Goal: Information Seeking & Learning: Learn about a topic

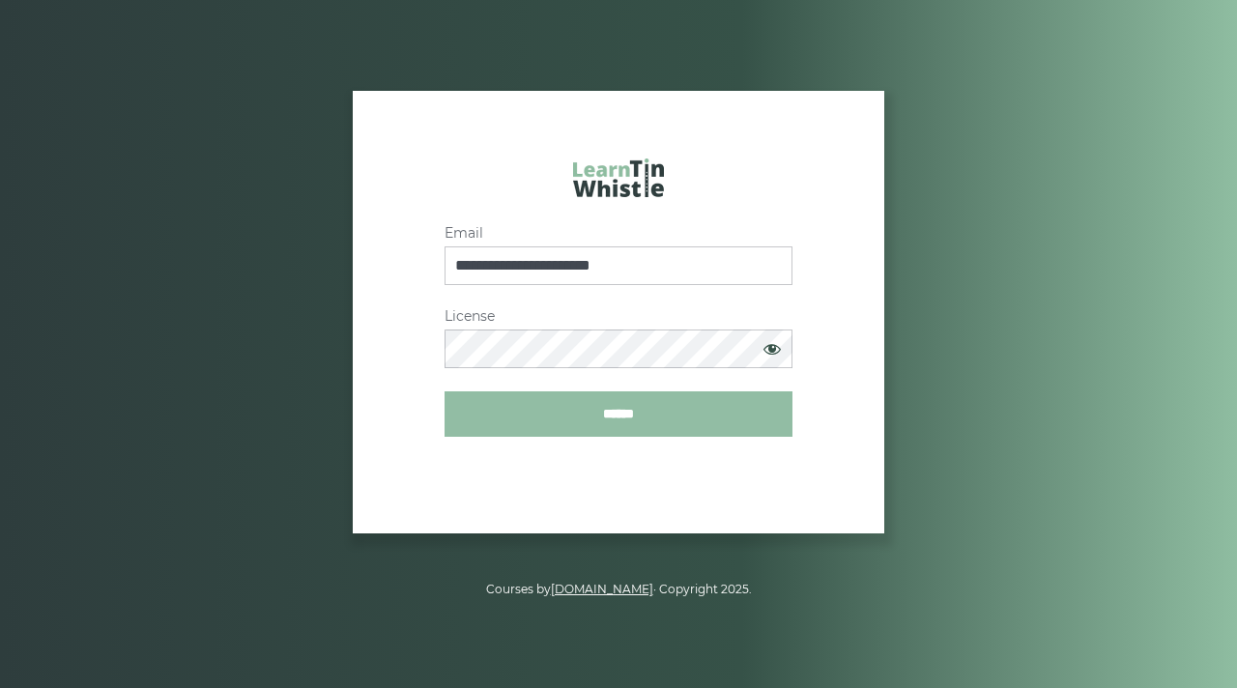
click at [637, 422] on input "******" at bounding box center [618, 413] width 348 height 45
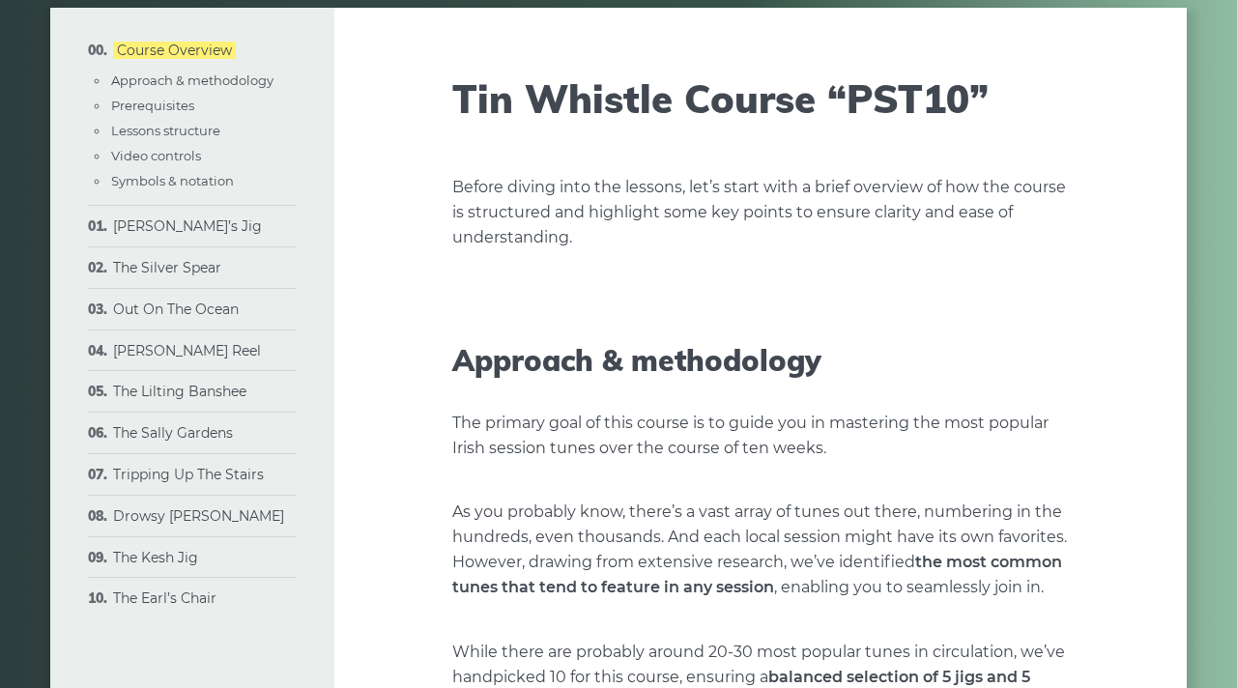
scroll to position [134, 0]
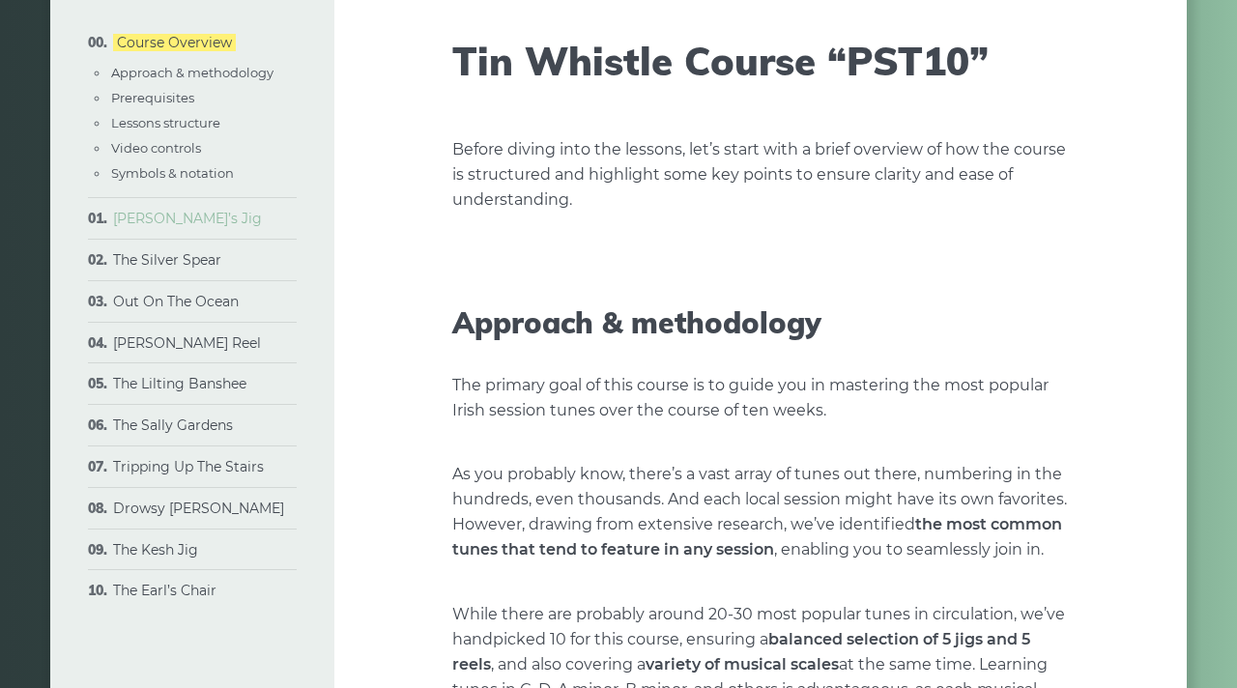
click at [178, 223] on link "Morisson’s Jig" at bounding box center [187, 218] width 149 height 17
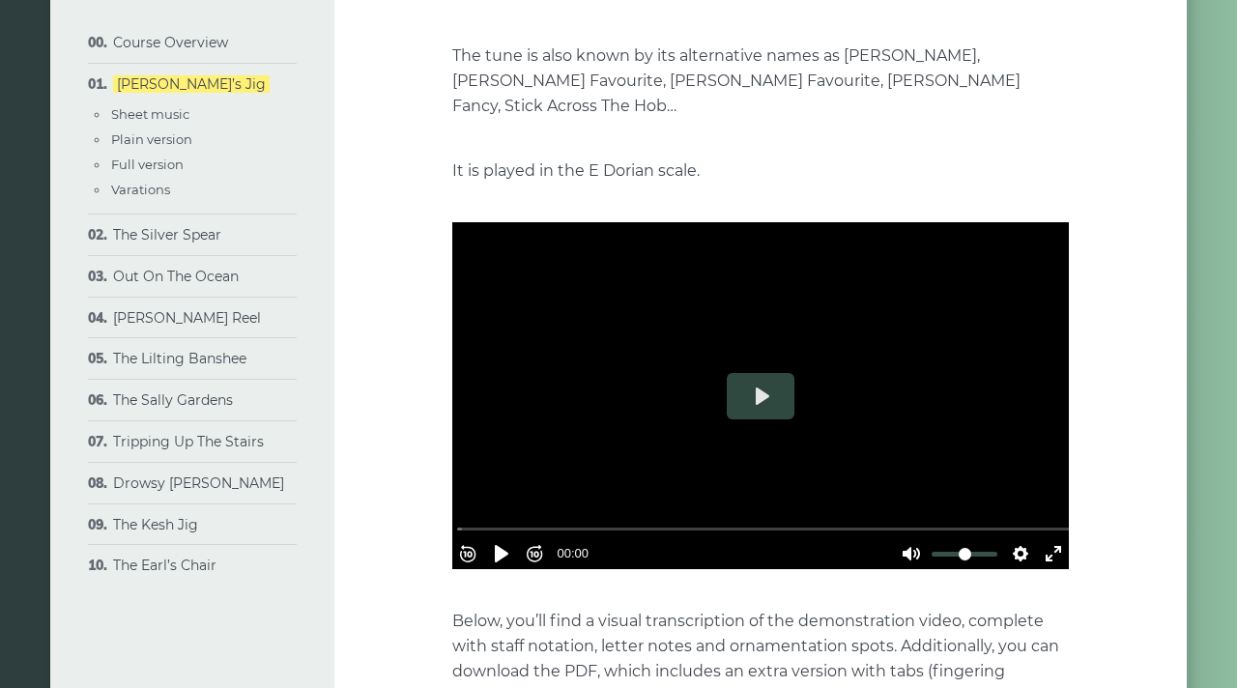
scroll to position [417, 0]
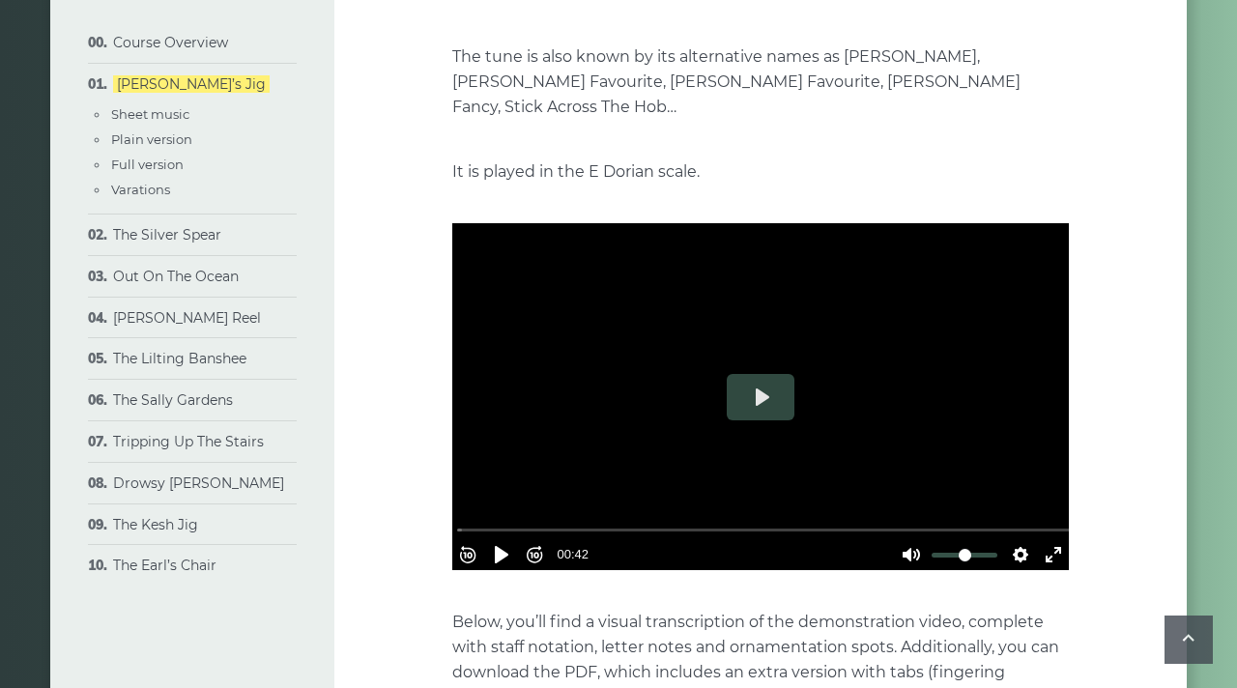
click at [701, 407] on div at bounding box center [760, 396] width 616 height 347
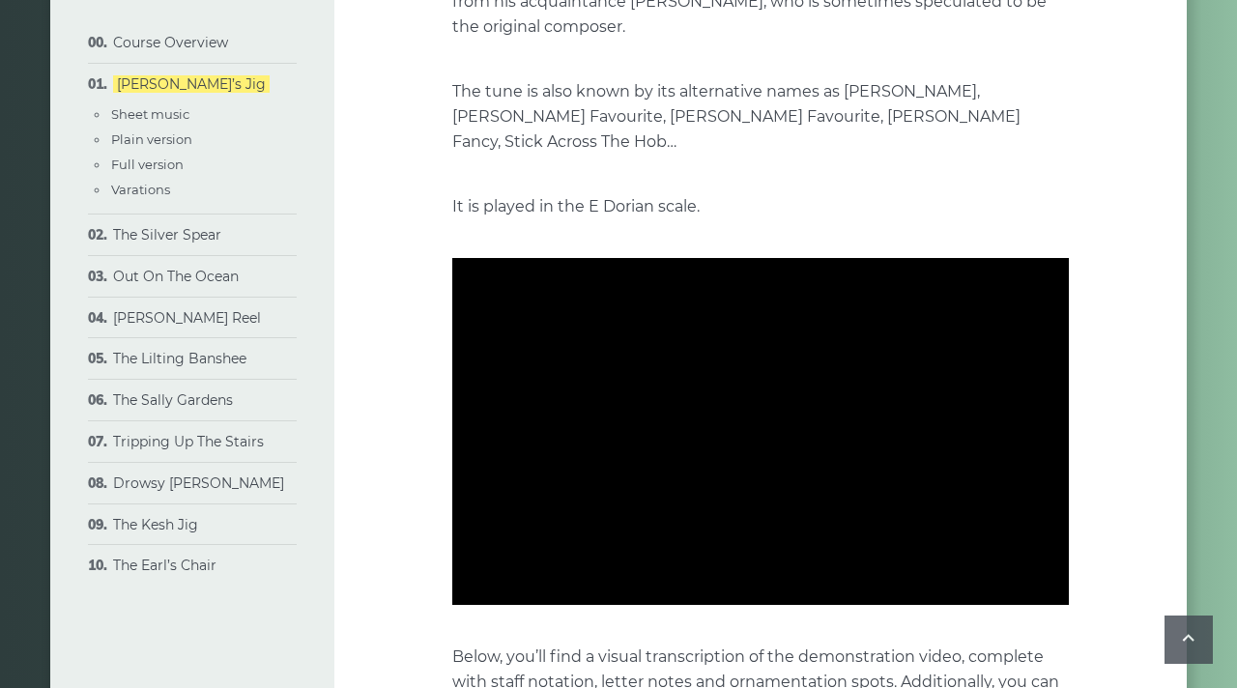
scroll to position [353, 0]
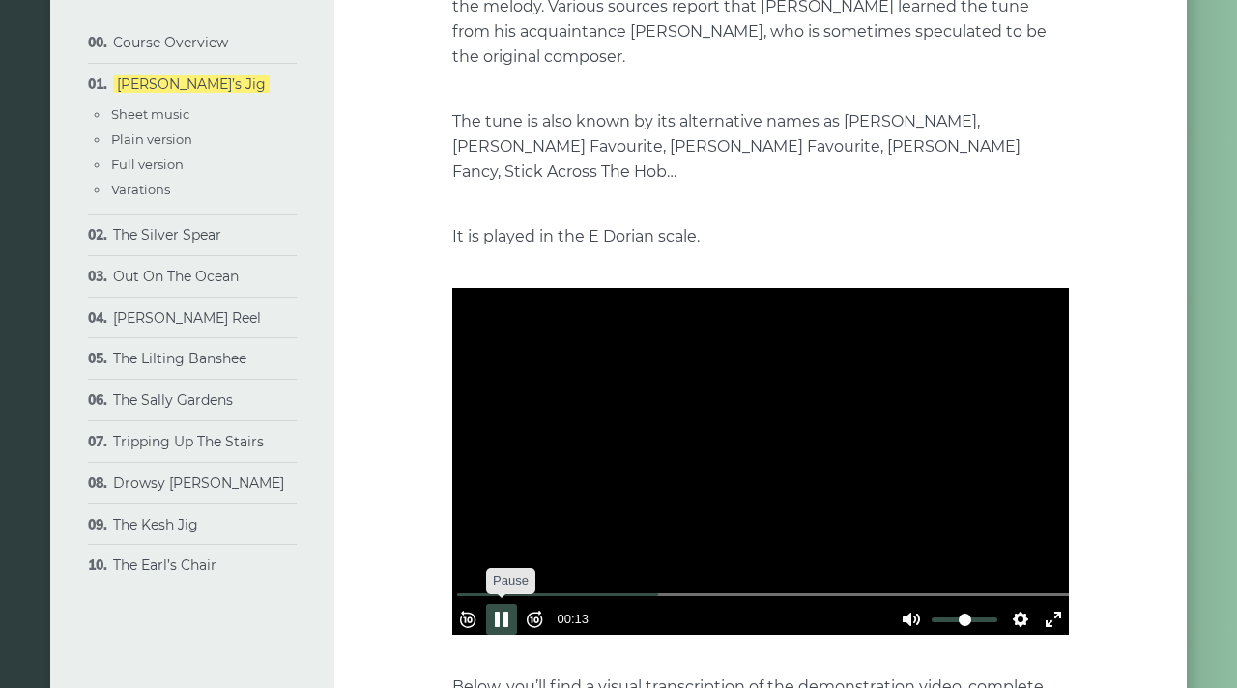
click at [517, 604] on button "Pause Play" at bounding box center [501, 619] width 31 height 31
type input "*****"
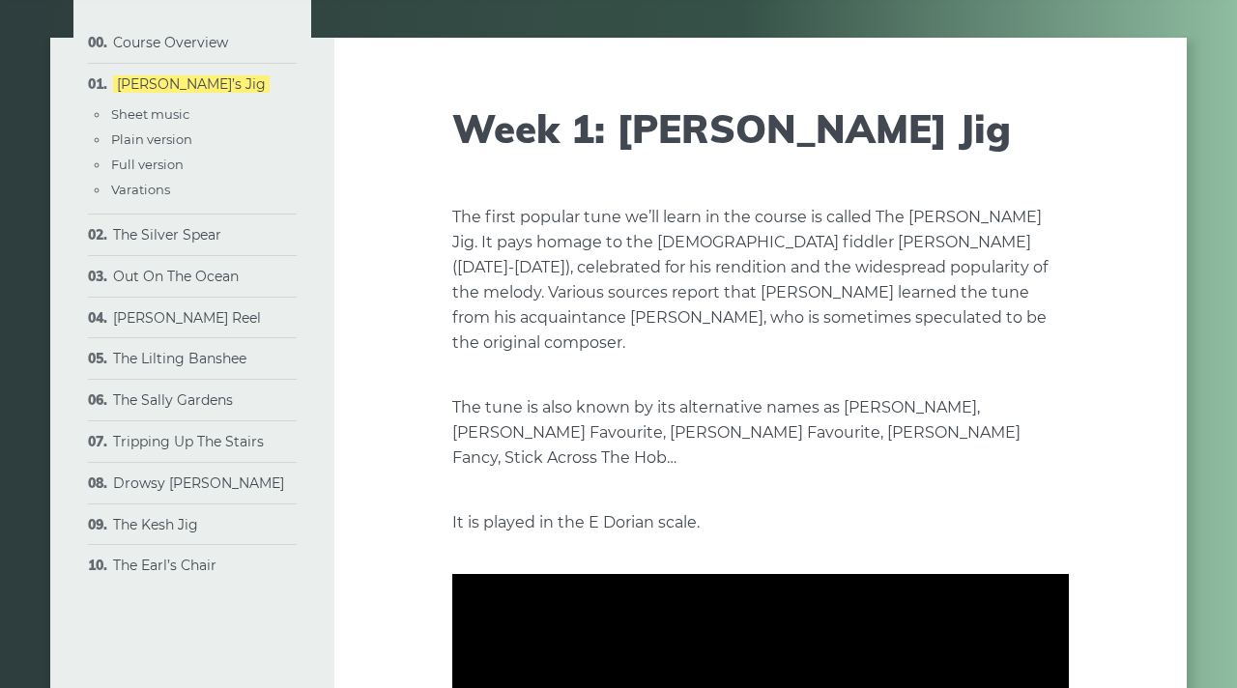
scroll to position [0, 0]
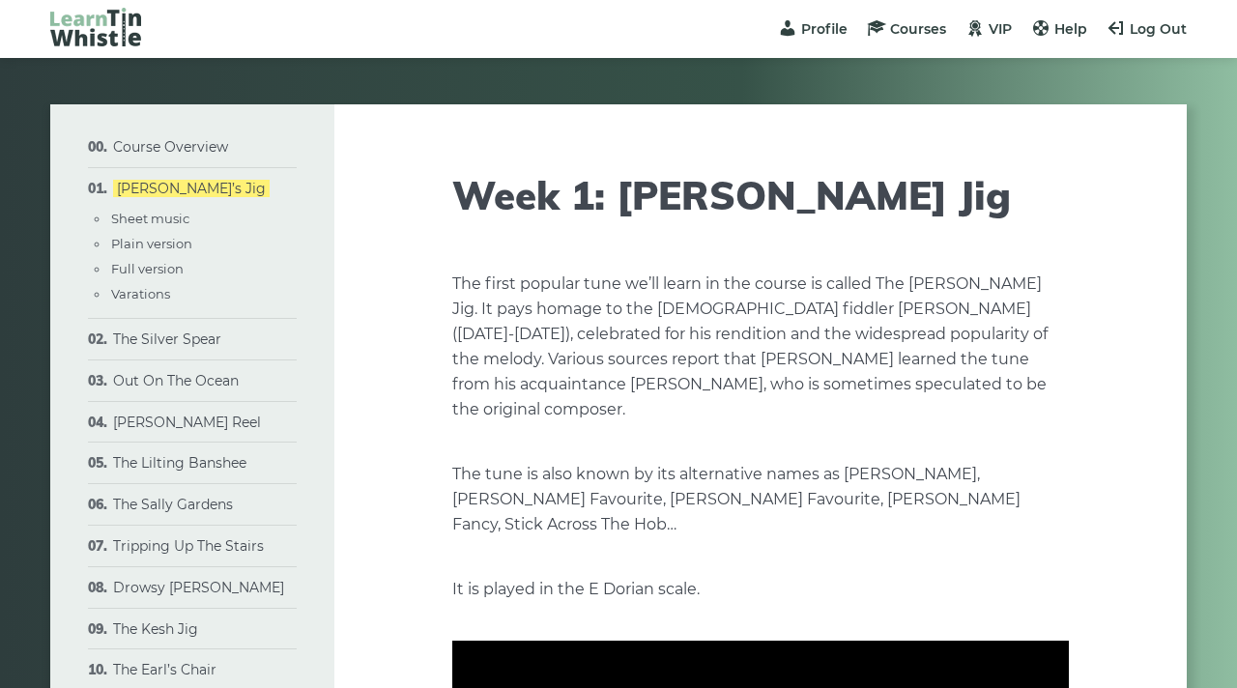
click at [120, 20] on img at bounding box center [95, 27] width 91 height 39
click at [906, 31] on span "Courses" at bounding box center [918, 28] width 56 height 17
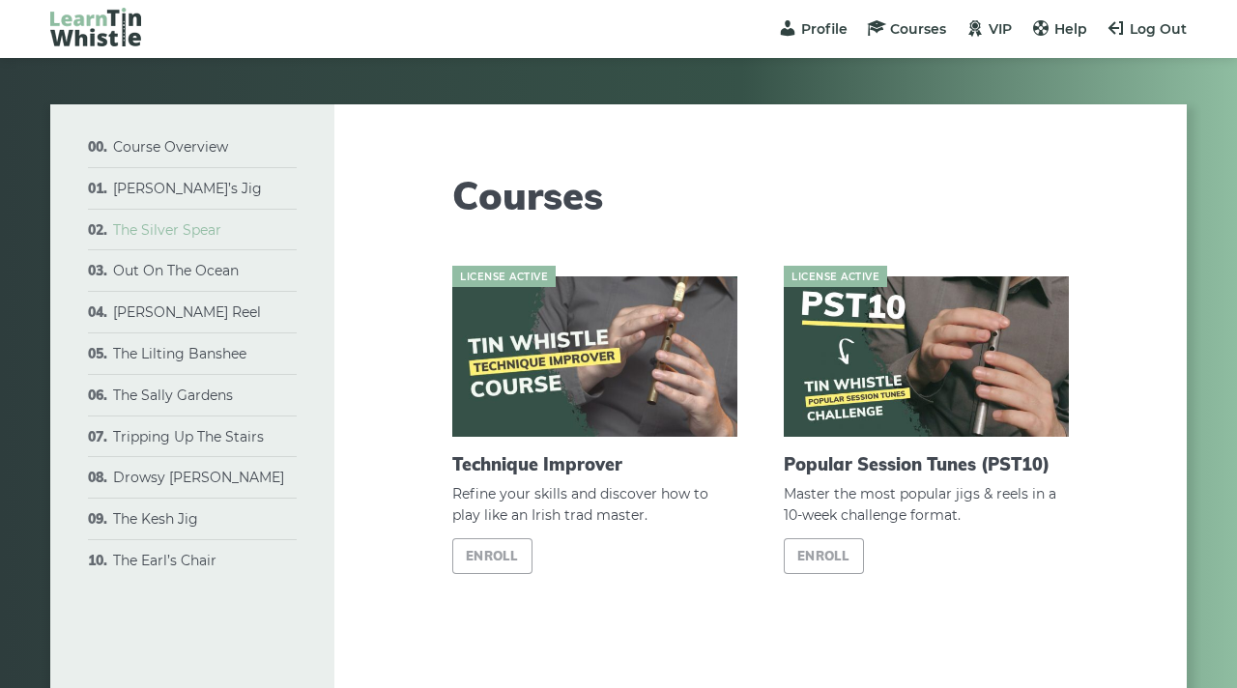
click at [168, 237] on link "The Silver Spear" at bounding box center [167, 229] width 108 height 17
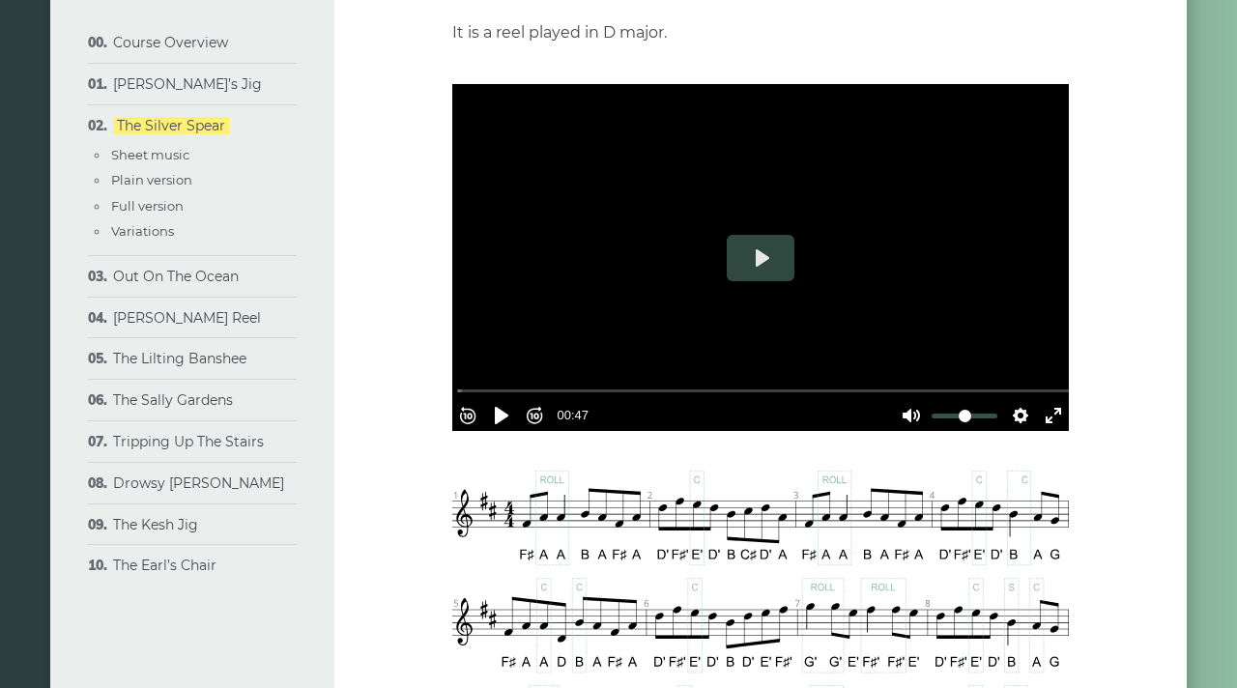
scroll to position [503, 0]
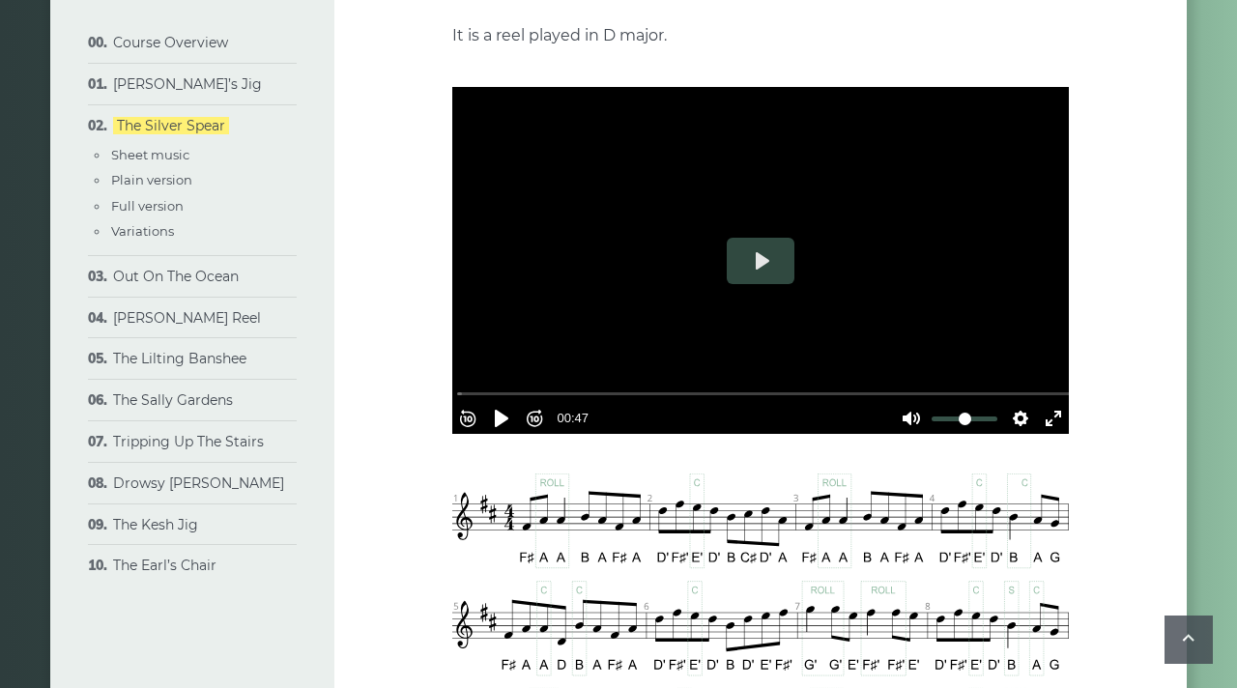
click at [701, 306] on div at bounding box center [760, 260] width 616 height 347
click at [537, 385] on input "Seek" at bounding box center [764, 394] width 614 height 18
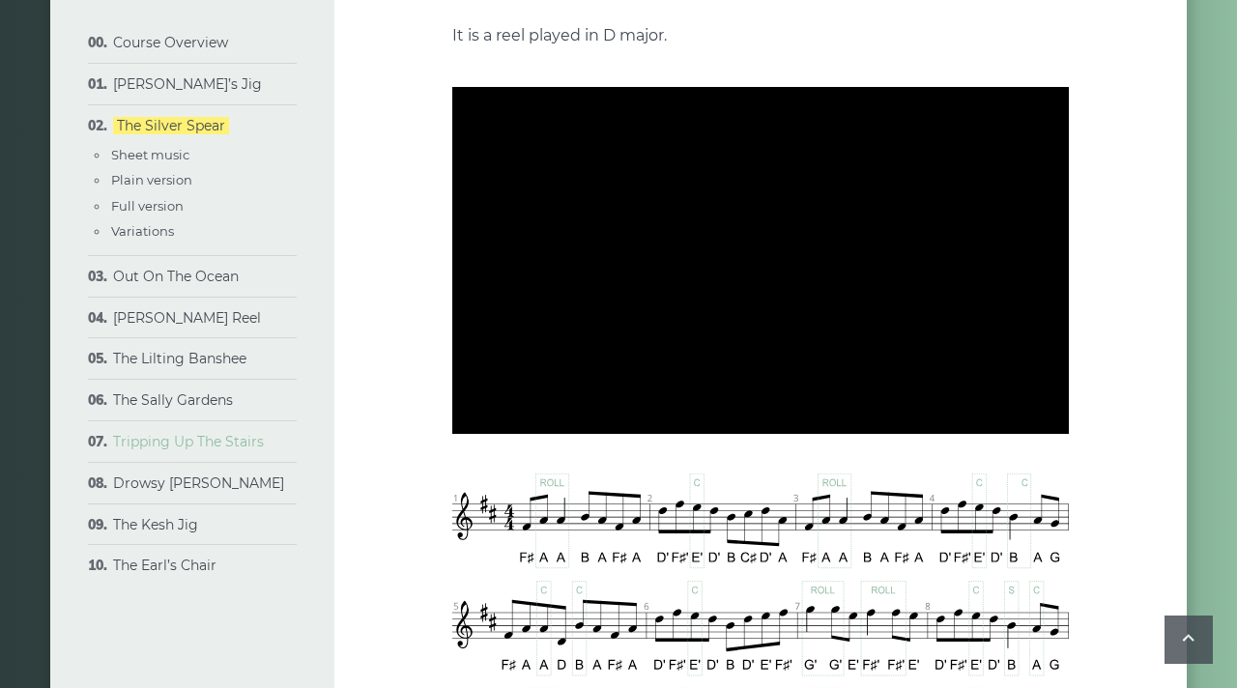
click at [199, 449] on link "Tripping Up The Stairs" at bounding box center [188, 441] width 151 height 17
type input "*****"
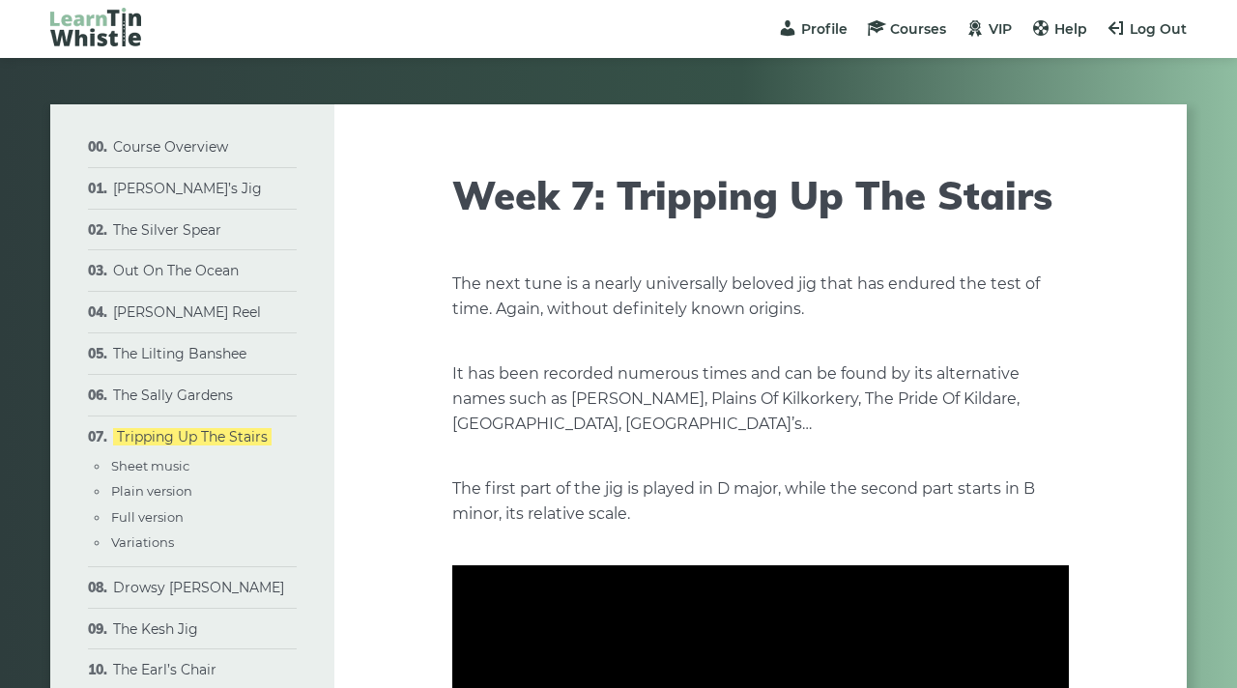
scroll to position [275, 0]
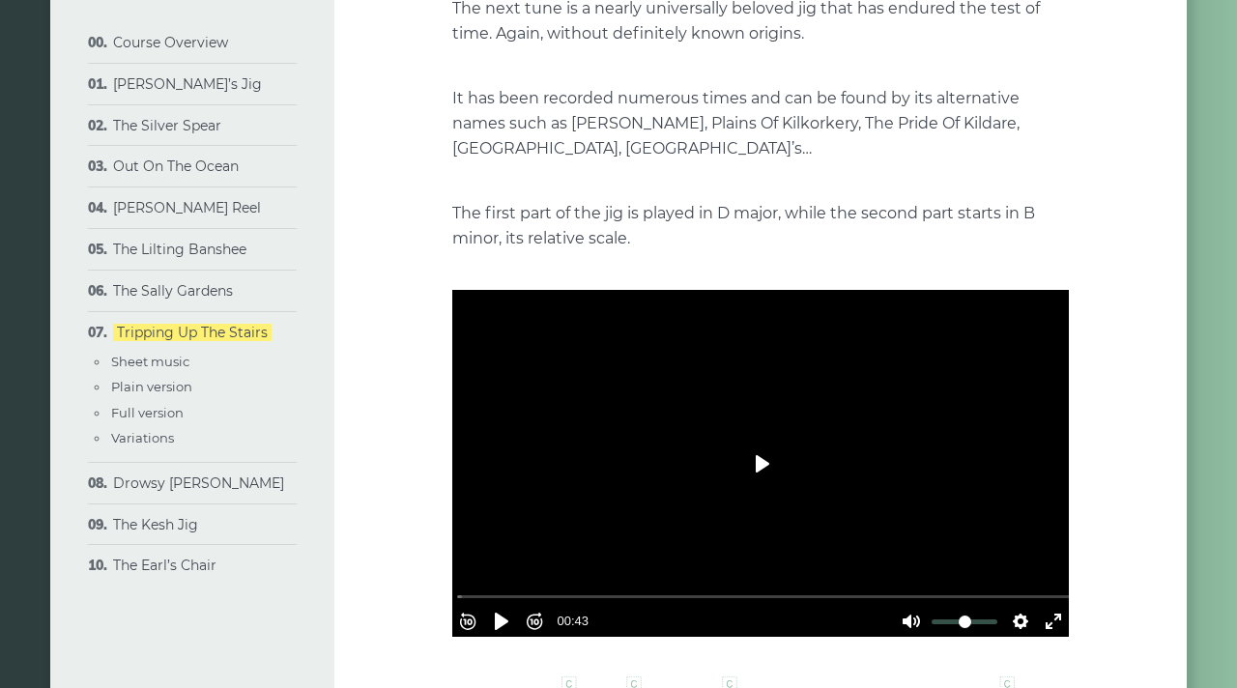
click at [780, 449] on button "Play" at bounding box center [761, 464] width 68 height 46
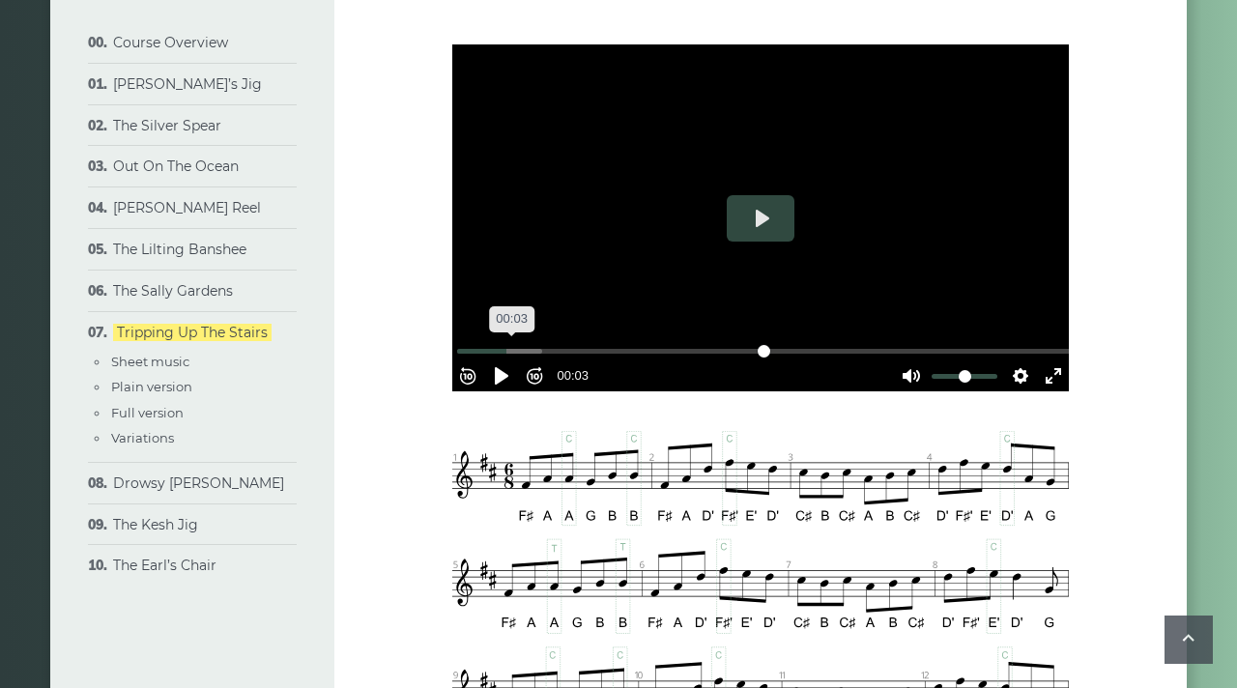
click at [520, 342] on input "Seek" at bounding box center [764, 351] width 614 height 18
click at [623, 342] on input "Seek" at bounding box center [764, 351] width 614 height 18
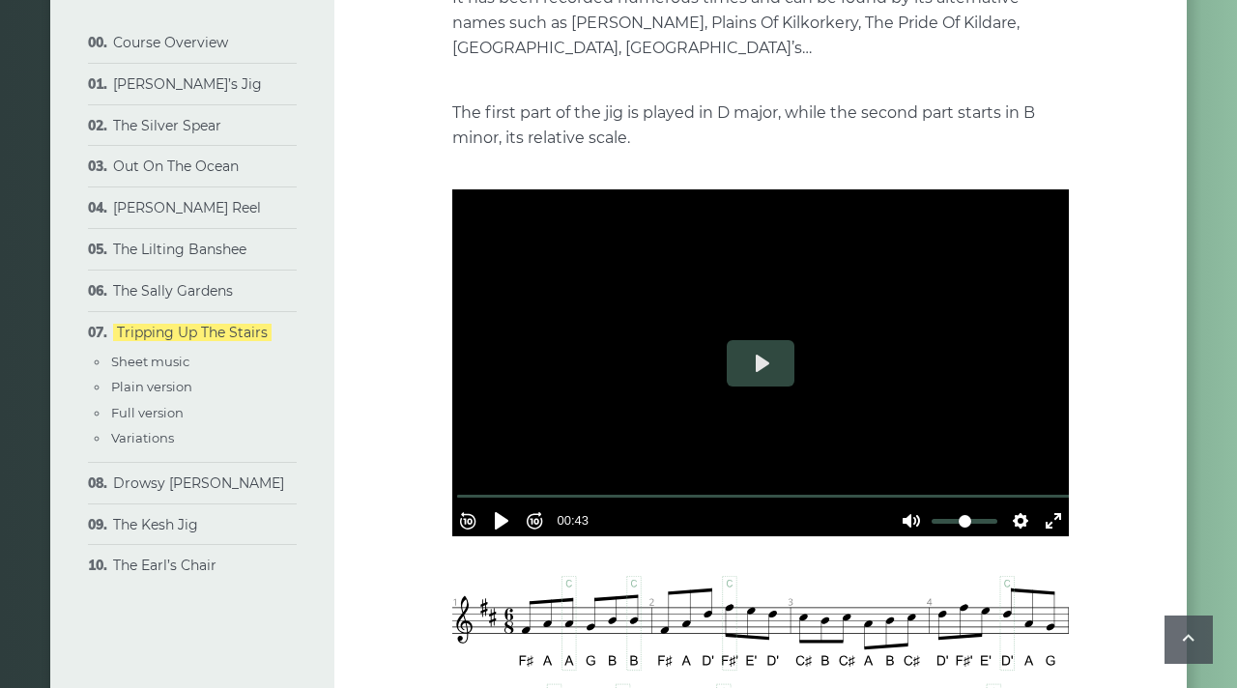
scroll to position [364, 0]
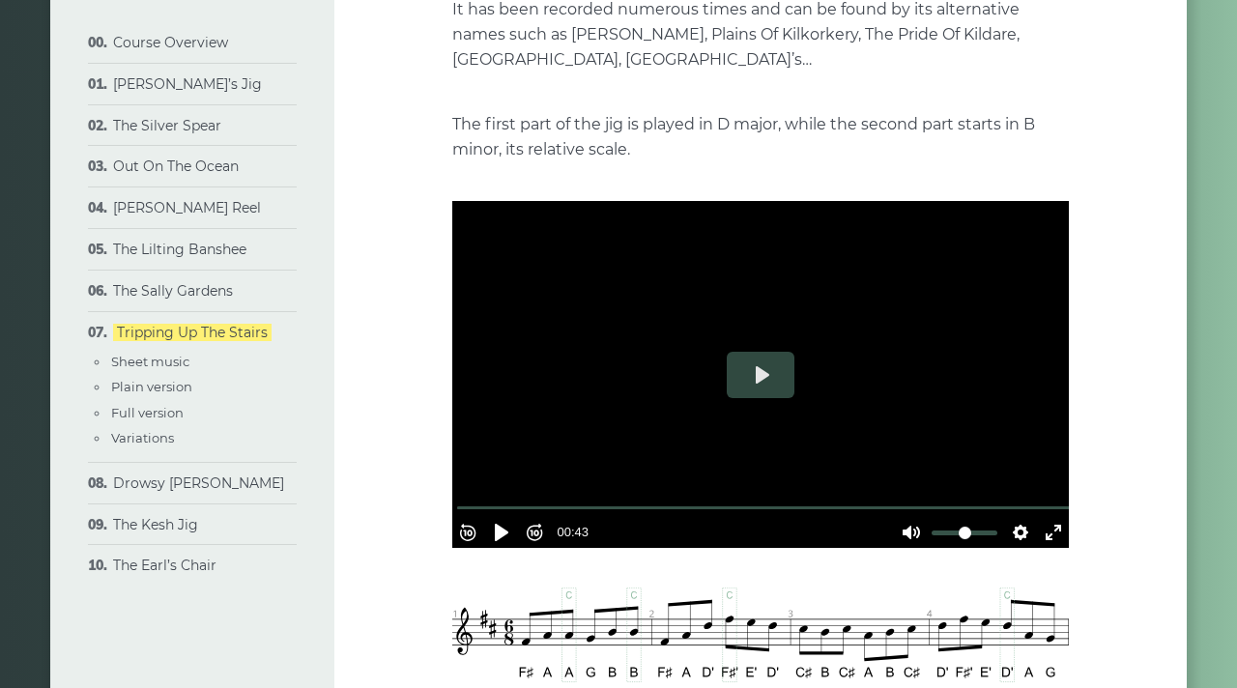
click at [841, 379] on div at bounding box center [760, 374] width 616 height 347
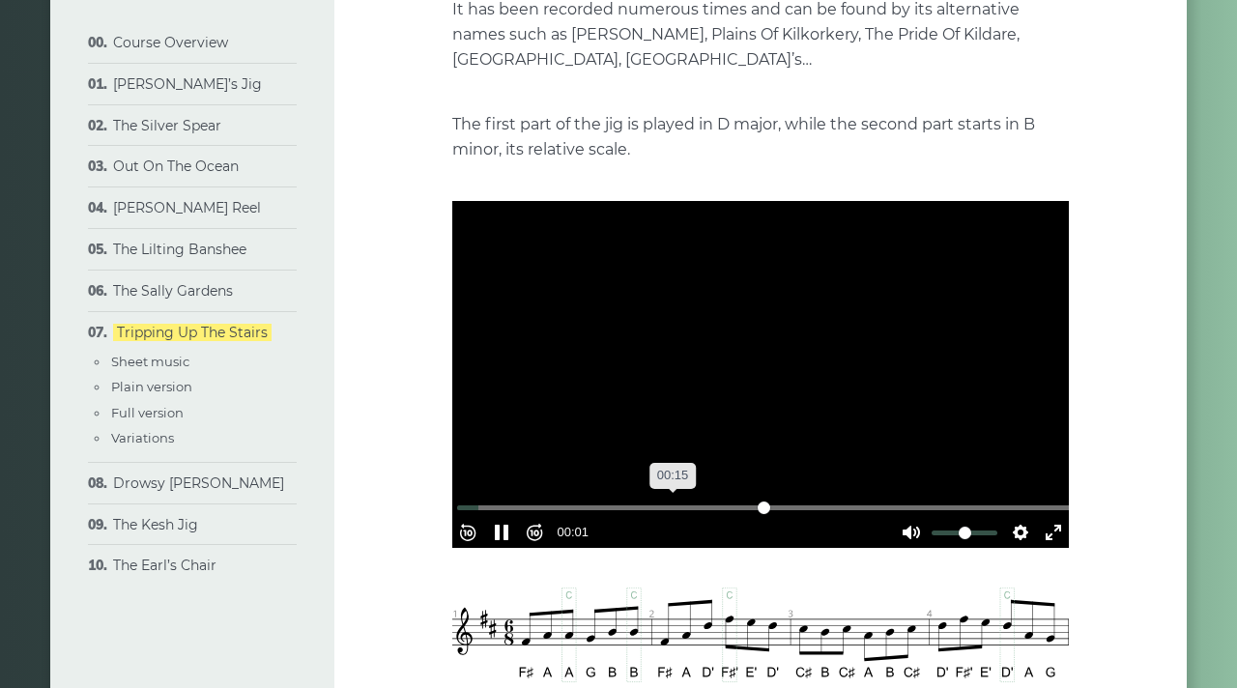
click at [676, 499] on input "Seek" at bounding box center [764, 508] width 614 height 18
click at [787, 500] on input "Seek" at bounding box center [764, 508] width 614 height 18
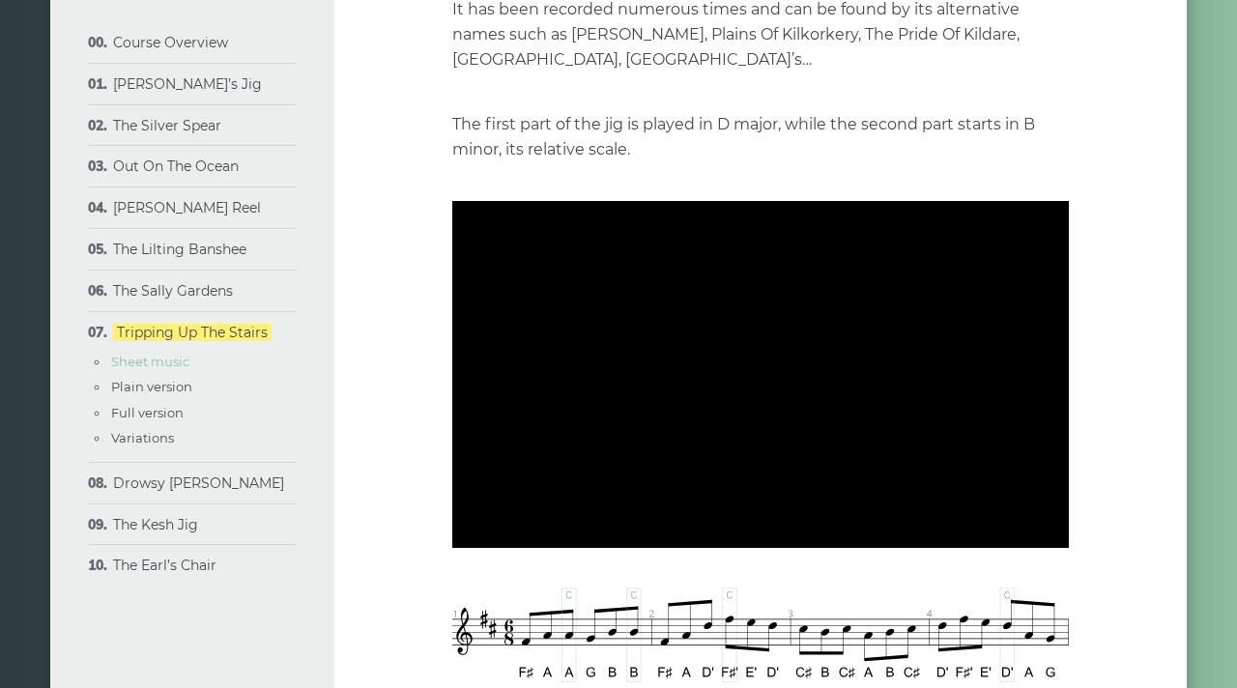
click at [166, 361] on link "Sheet music" at bounding box center [150, 361] width 78 height 15
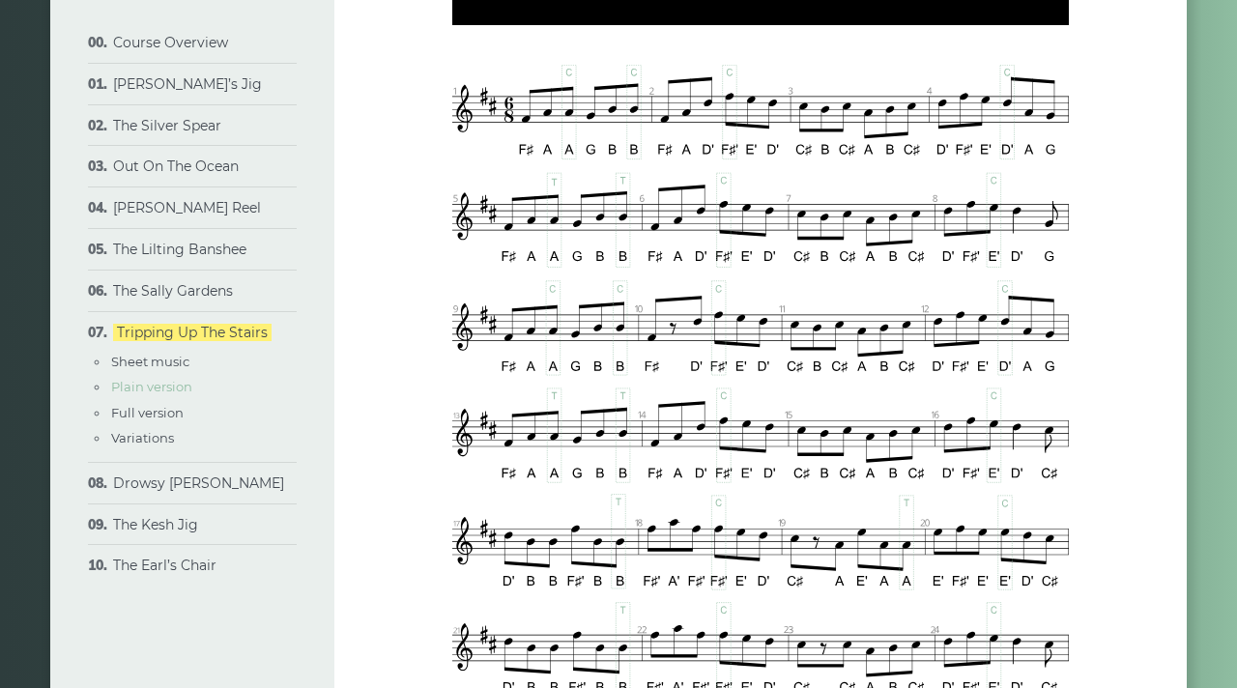
click at [165, 388] on link "Plain version" at bounding box center [151, 386] width 81 height 15
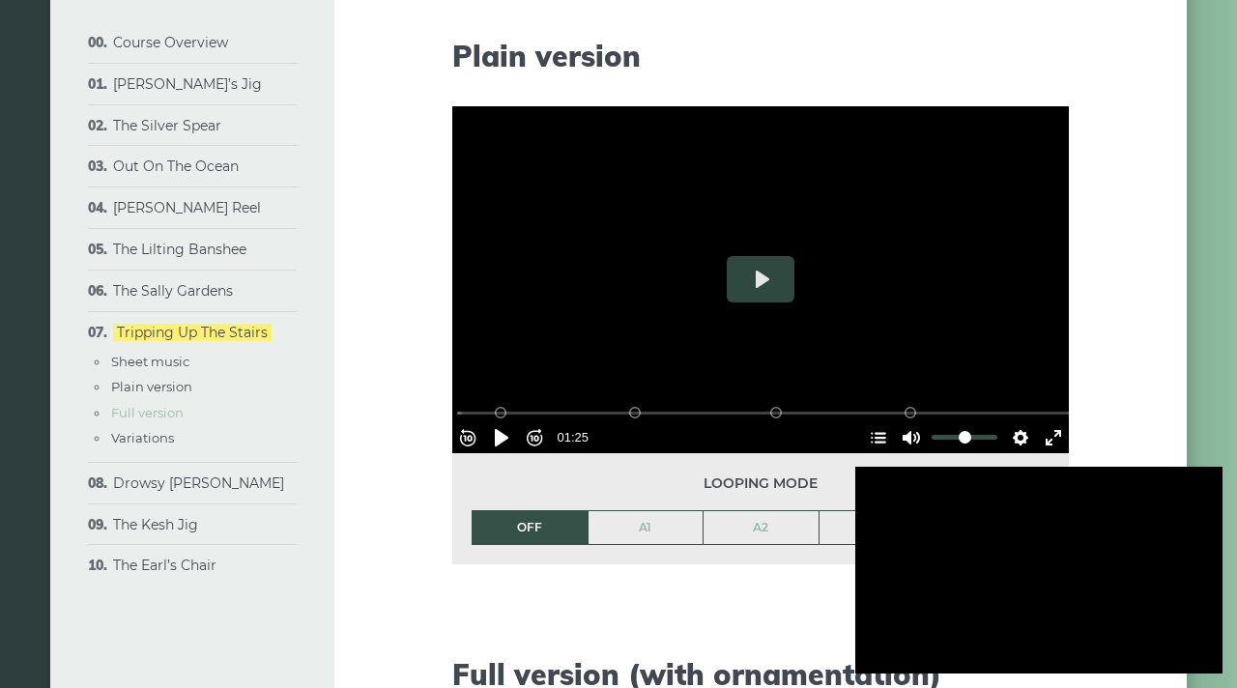
click at [157, 416] on link "Full version" at bounding box center [147, 412] width 72 height 15
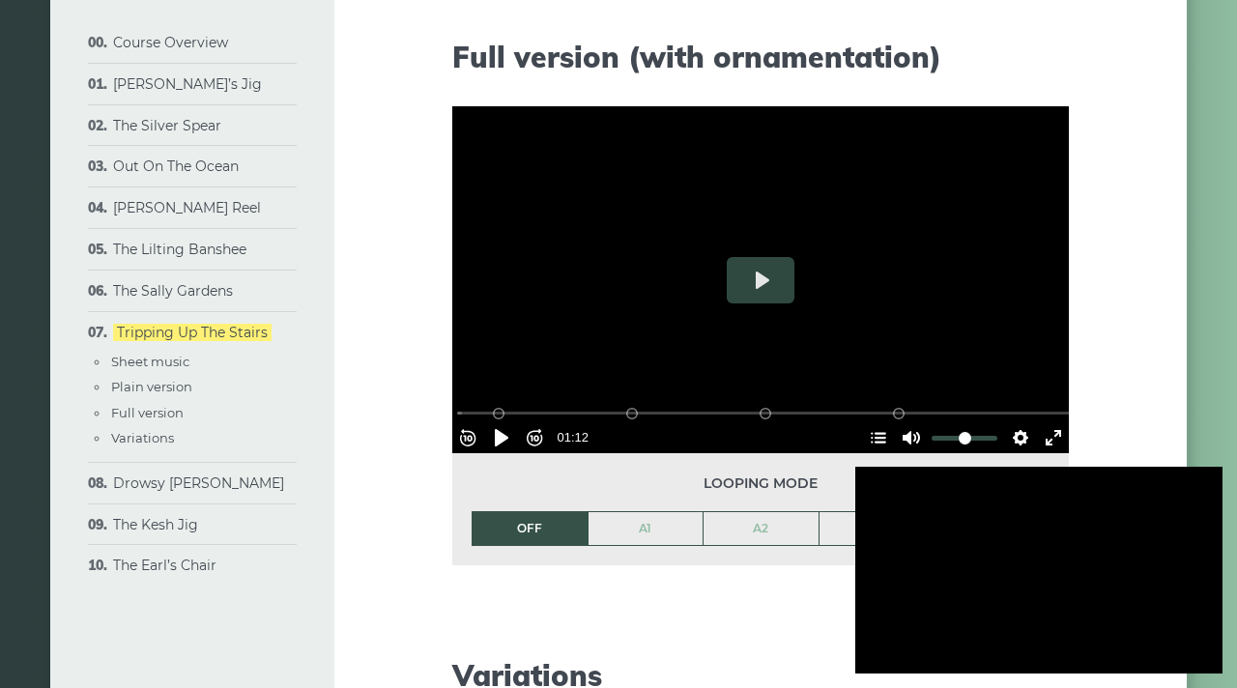
scroll to position [2554, 0]
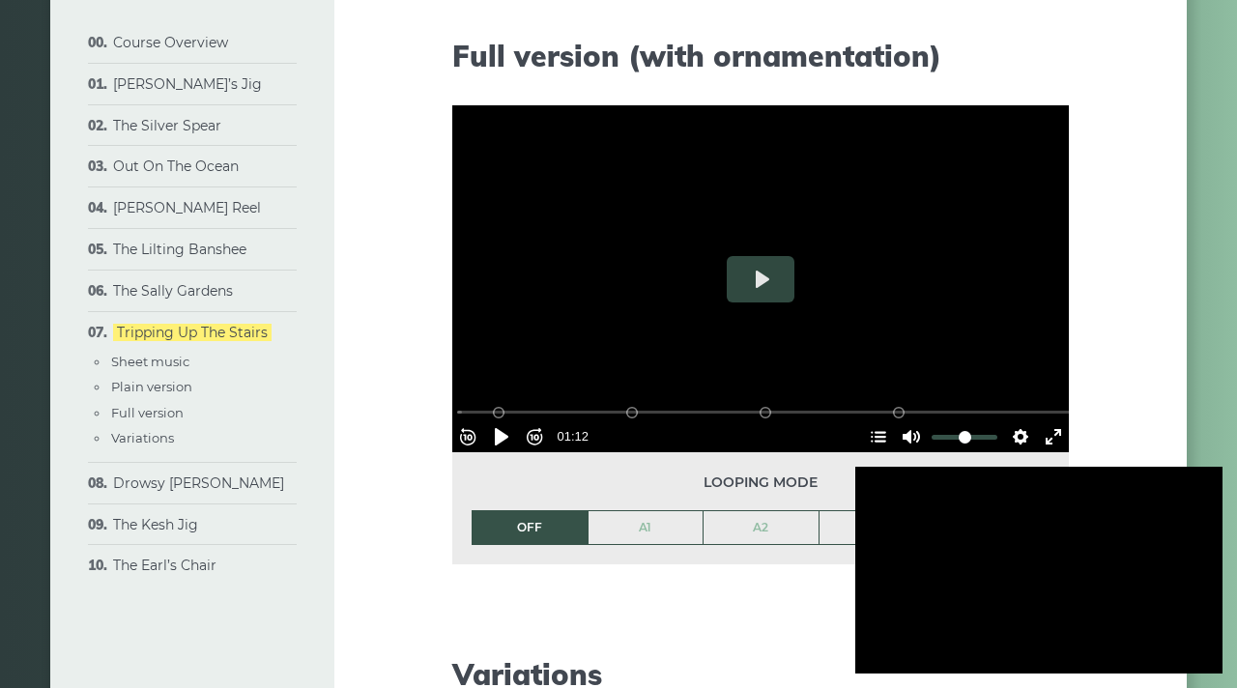
click at [961, 561] on div at bounding box center [1038, 570] width 367 height 207
type input "*****"
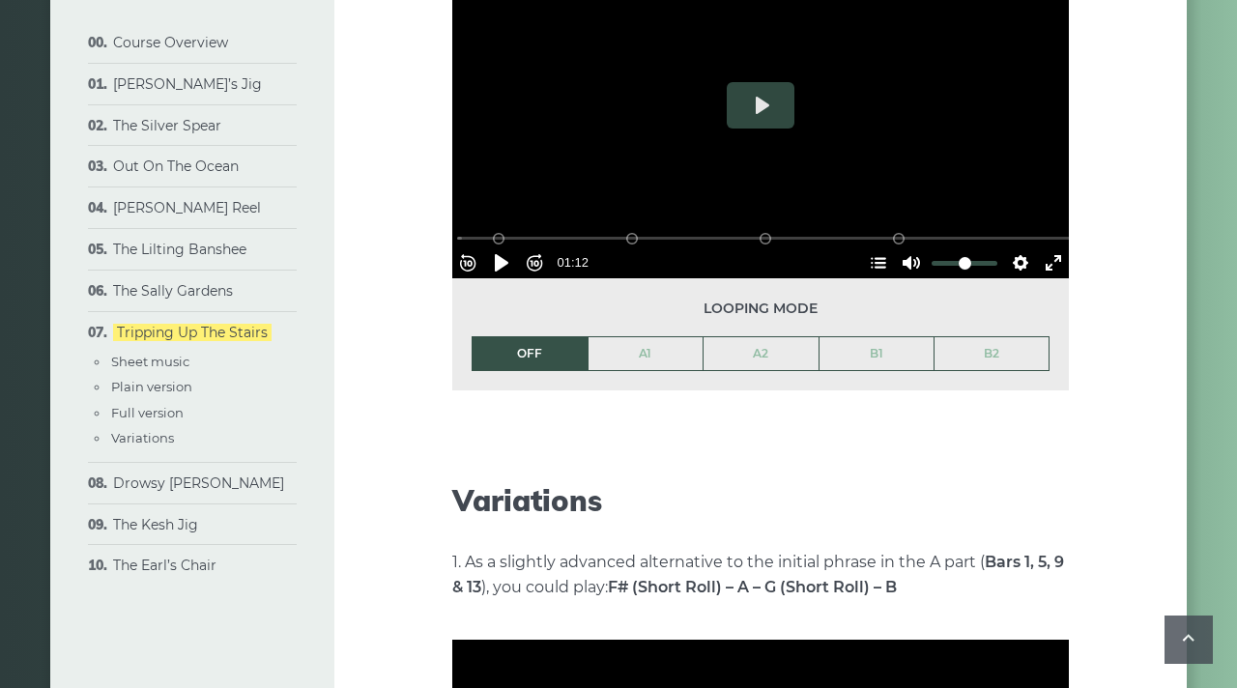
scroll to position [2729, 0]
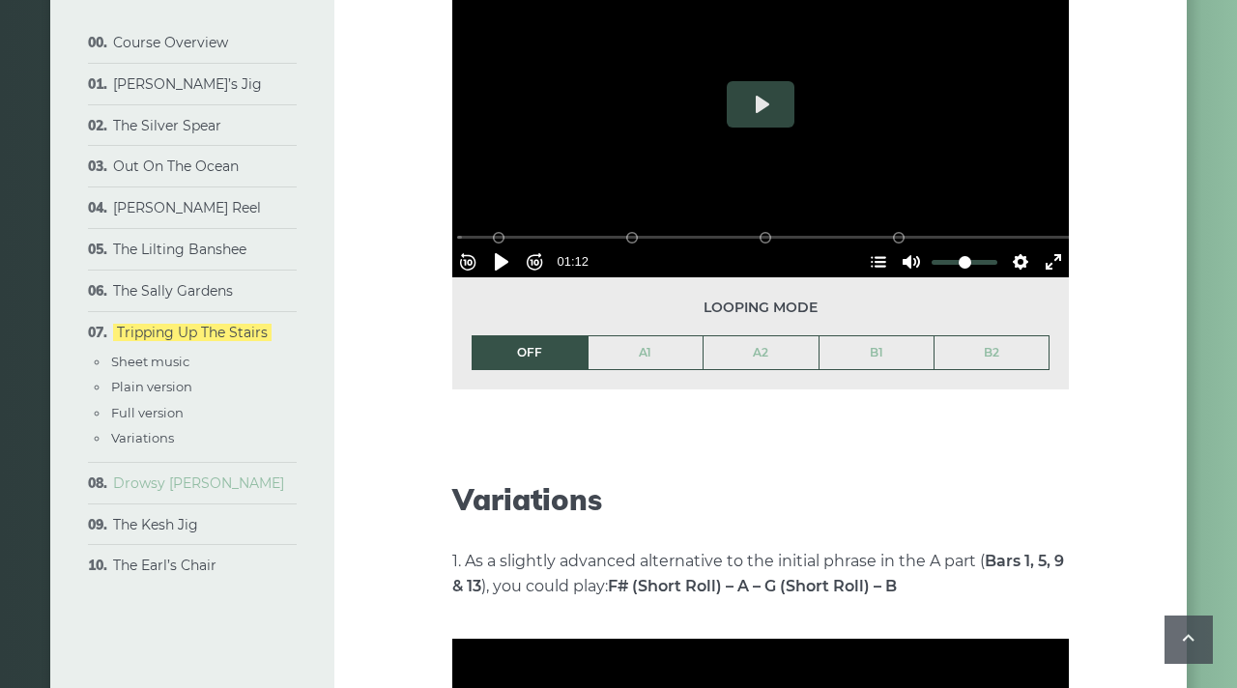
click at [168, 492] on link "Drowsy [PERSON_NAME]" at bounding box center [198, 482] width 171 height 17
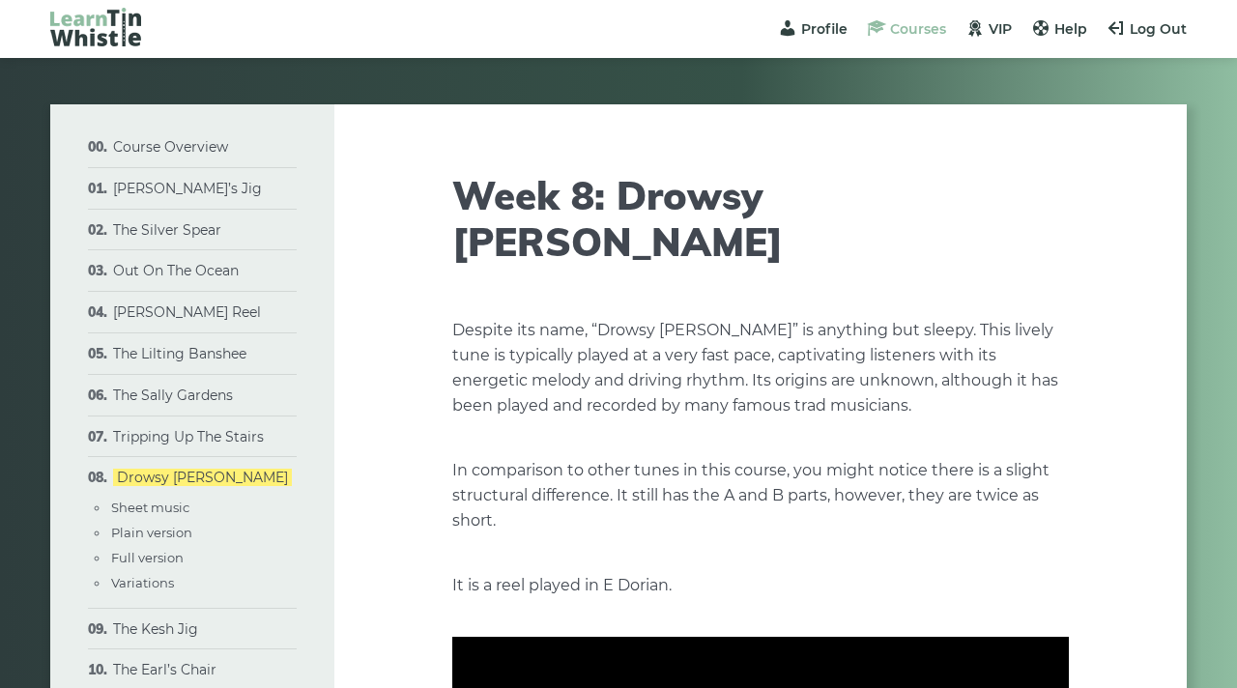
click at [919, 34] on span "Courses" at bounding box center [918, 28] width 56 height 17
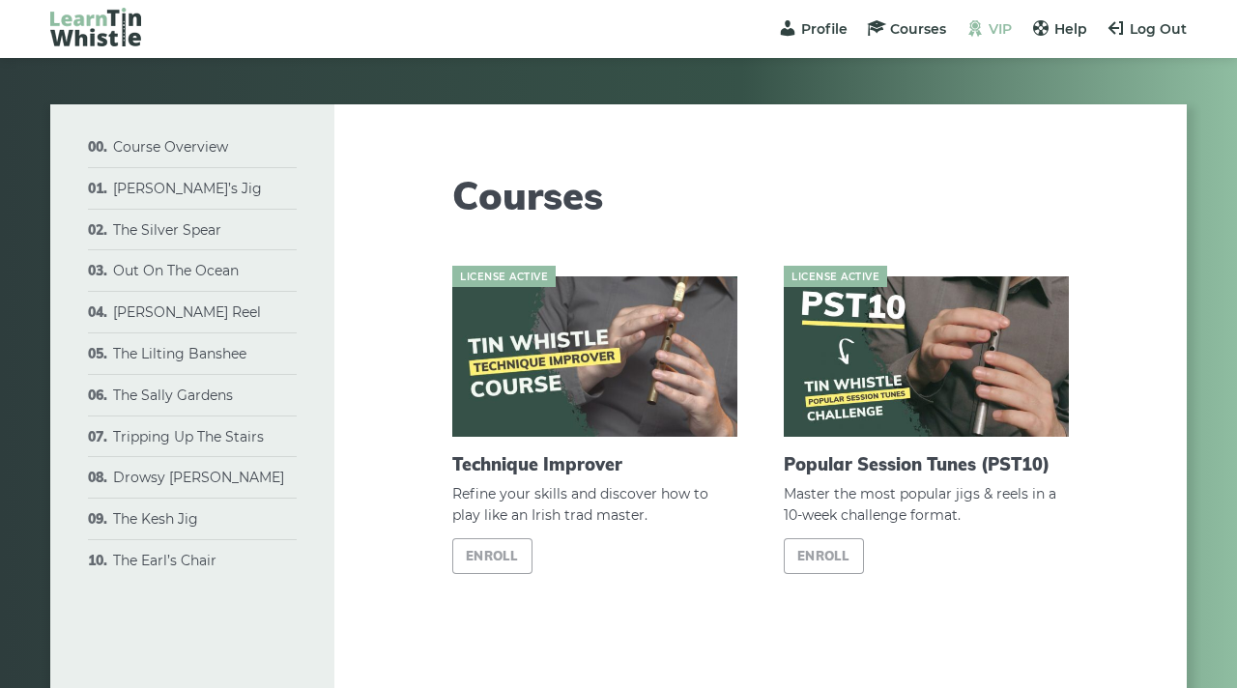
click at [1005, 30] on span "VIP" at bounding box center [999, 28] width 23 height 17
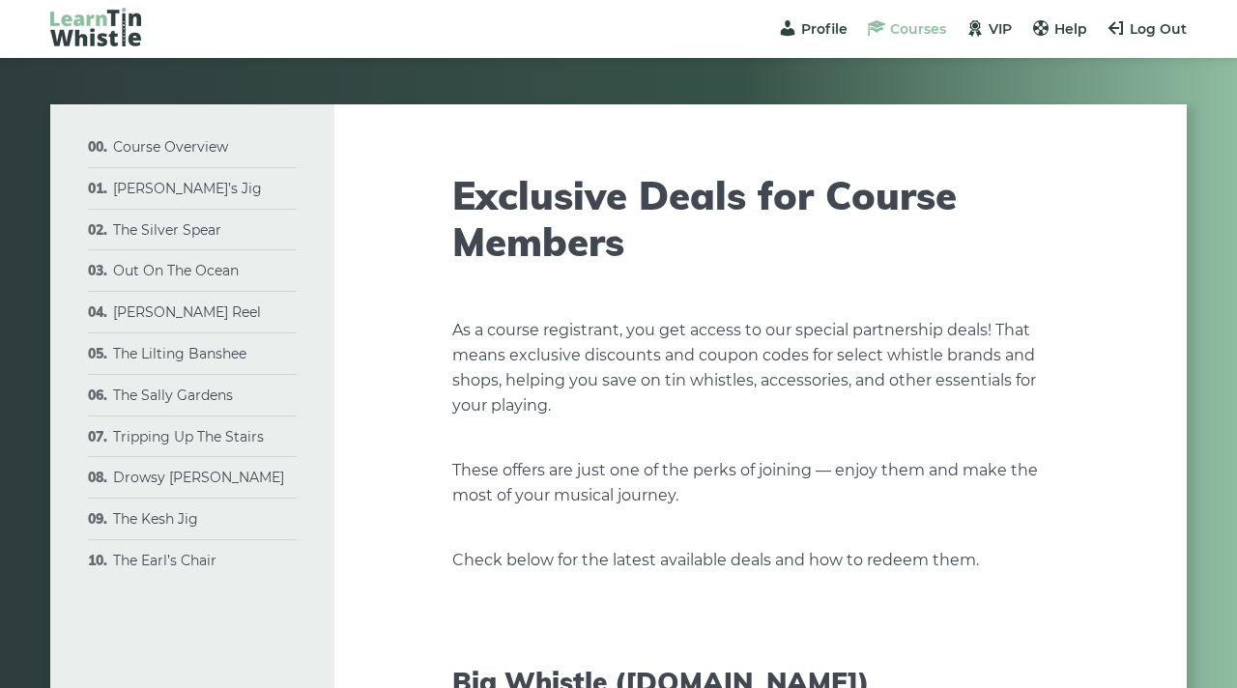
click at [925, 29] on span "Courses" at bounding box center [918, 28] width 56 height 17
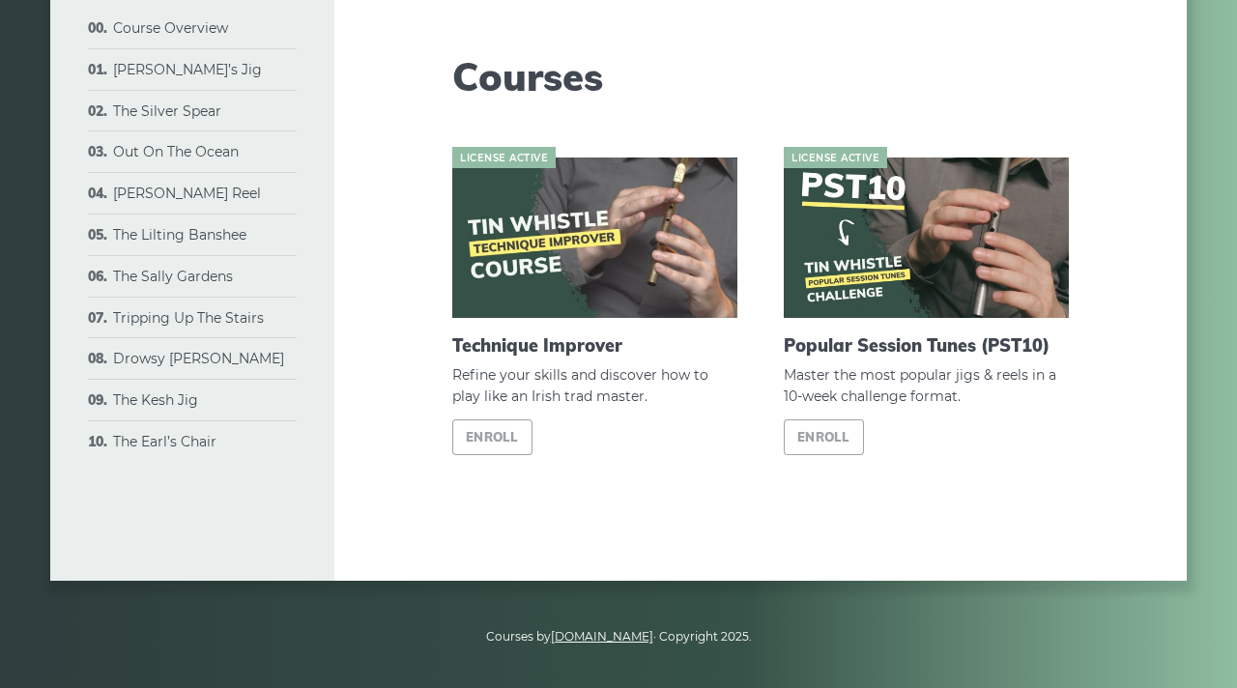
scroll to position [121, 0]
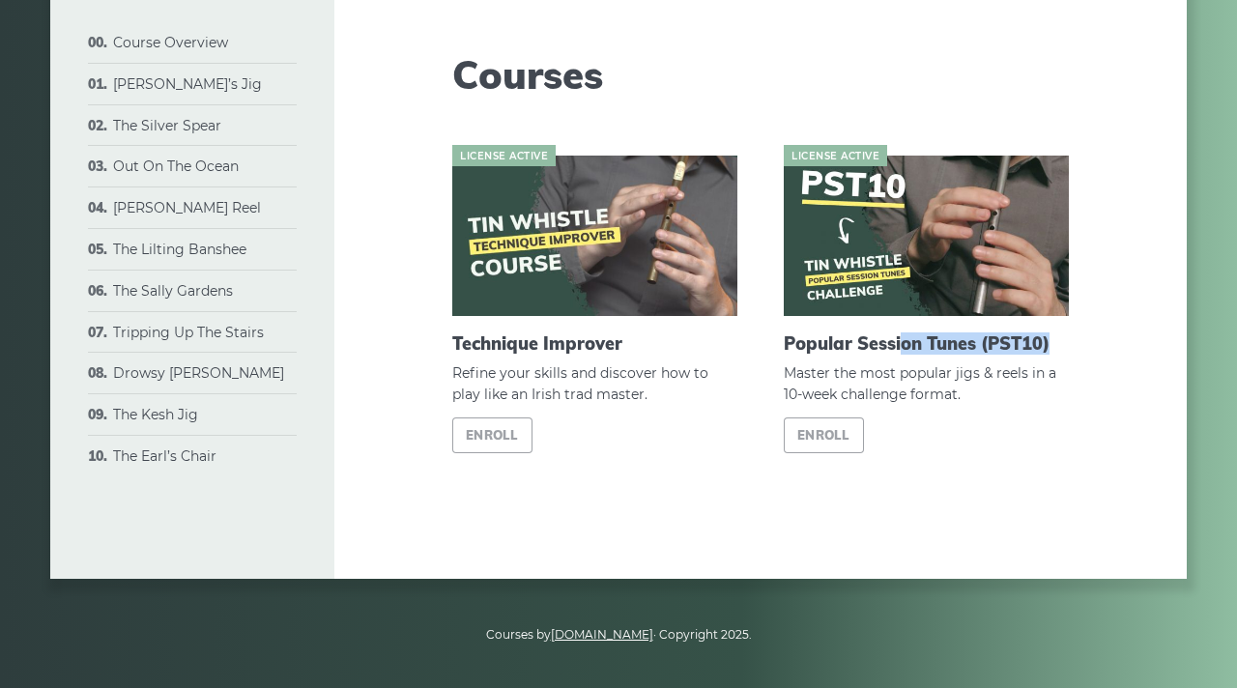
drag, startPoint x: 904, startPoint y: 351, endPoint x: 1073, endPoint y: 351, distance: 169.1
click at [1073, 351] on div "License active Popular Session Tunes (PST10) Master the most popular jigs & ree…" at bounding box center [925, 334] width 331 height 356
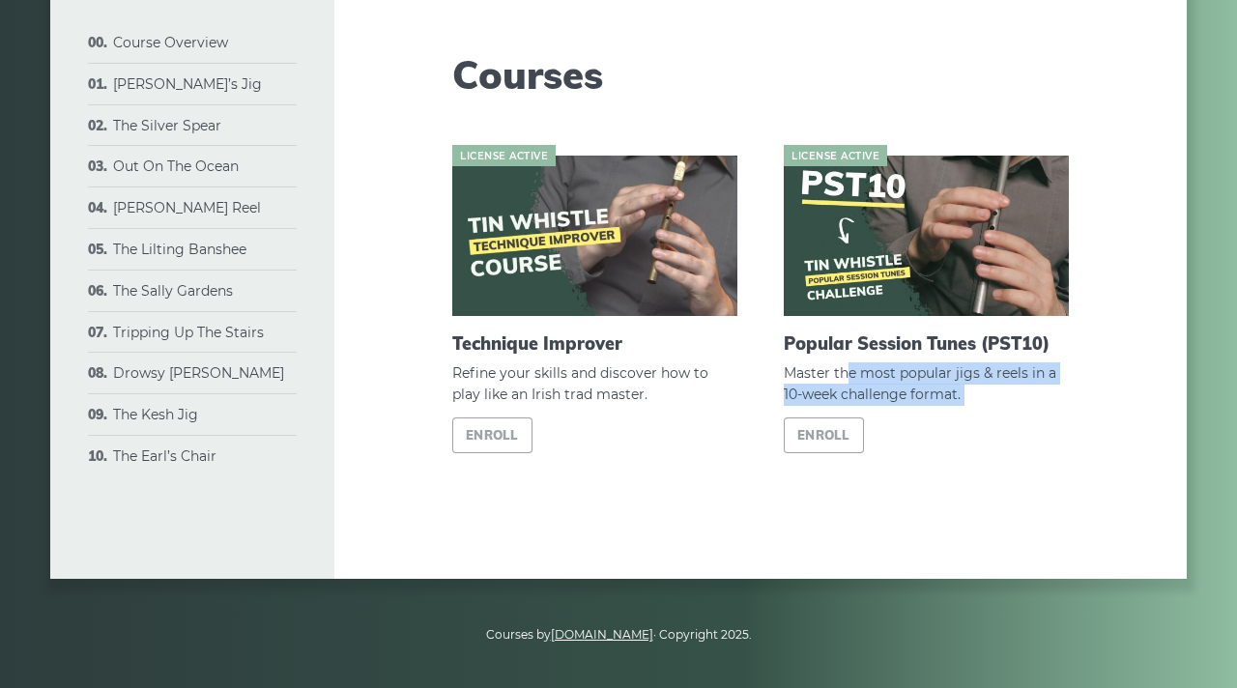
drag, startPoint x: 848, startPoint y: 376, endPoint x: 1011, endPoint y: 414, distance: 166.8
click at [1012, 414] on div "License active Popular Session Tunes (PST10) Master the most popular jigs & ree…" at bounding box center [926, 305] width 285 height 298
click at [1012, 385] on span "Master the most popular jigs & reels in a 10-week challenge format." at bounding box center [926, 384] width 285 height 44
drag, startPoint x: 999, startPoint y: 402, endPoint x: 937, endPoint y: 373, distance: 68.3
click at [937, 373] on span "Master the most popular jigs & reels in a 10-week challenge format." at bounding box center [926, 384] width 285 height 44
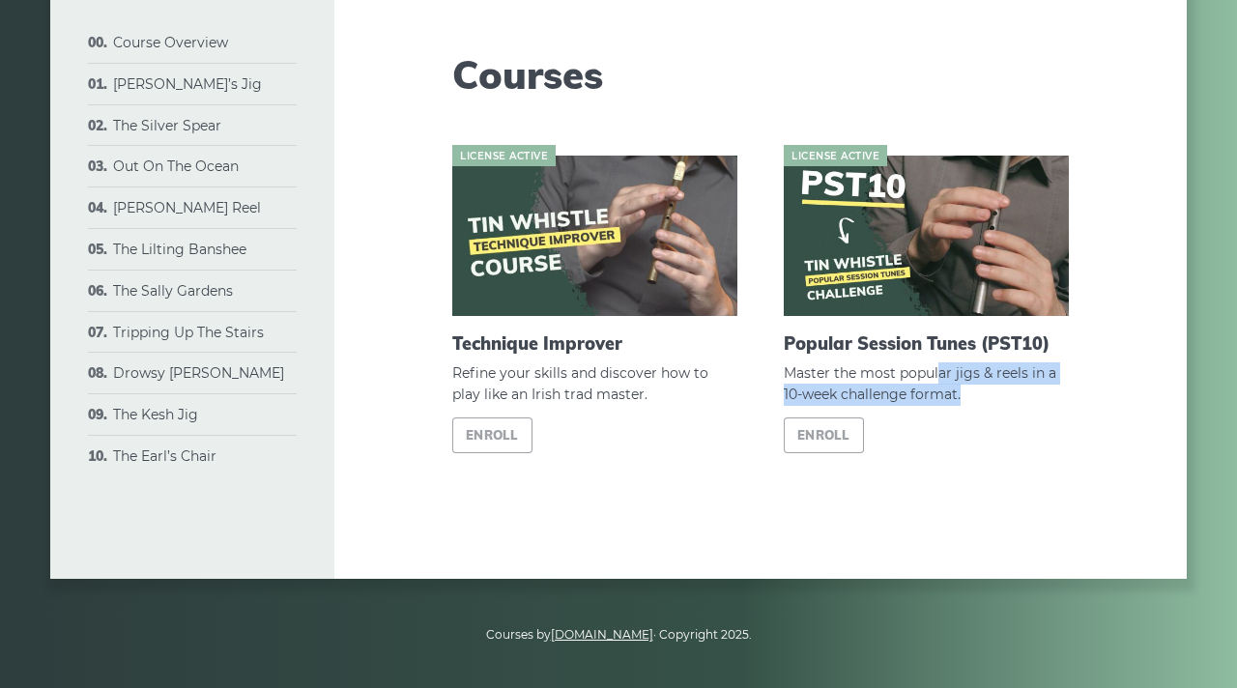
click at [937, 373] on span "Master the most popular jigs & reels in a 10-week challenge format." at bounding box center [926, 384] width 285 height 44
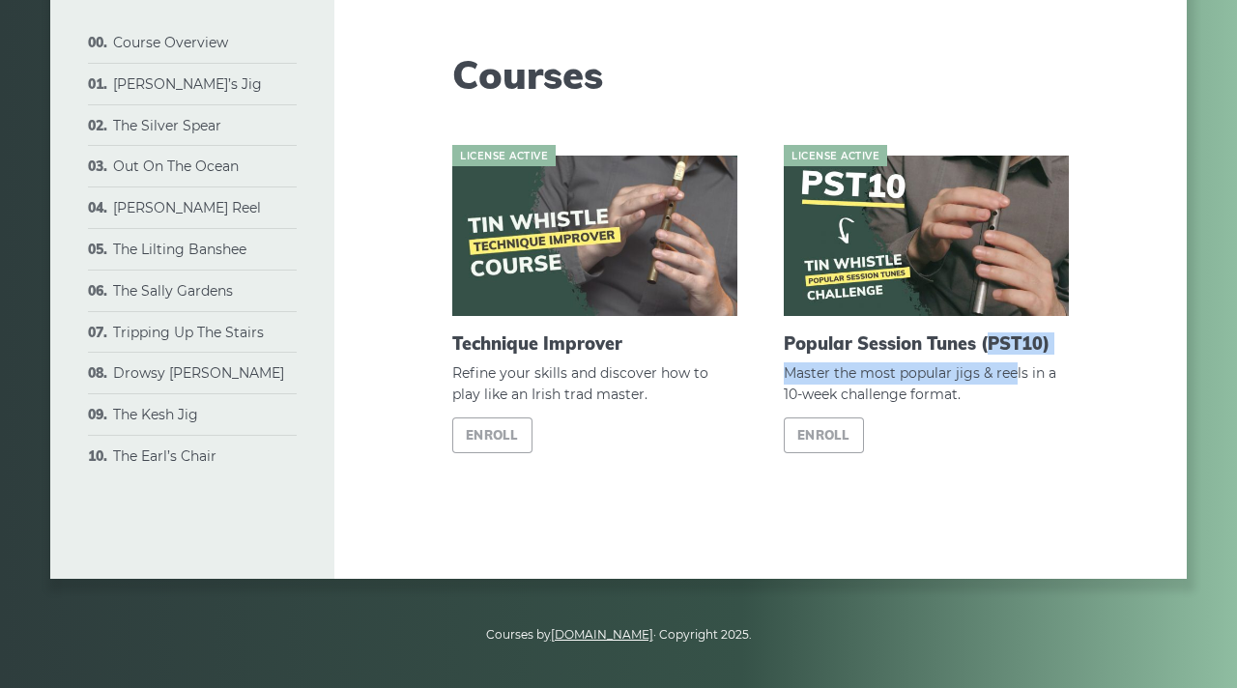
drag, startPoint x: 993, startPoint y: 347, endPoint x: 1012, endPoint y: 374, distance: 32.7
click at [1012, 373] on div "License active Popular Session Tunes (PST10) Master the most popular jigs & ree…" at bounding box center [926, 305] width 285 height 298
click at [1012, 374] on span "Master the most popular jigs & reels in a 10-week challenge format." at bounding box center [926, 384] width 285 height 44
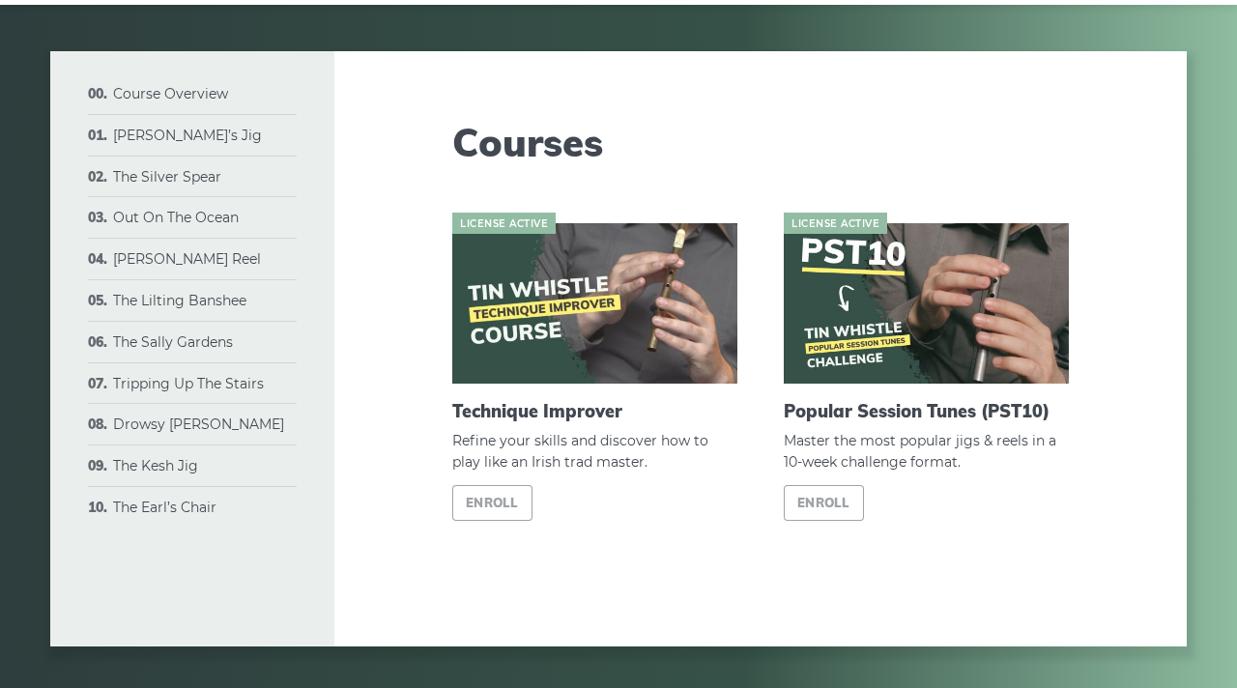
scroll to position [0, 0]
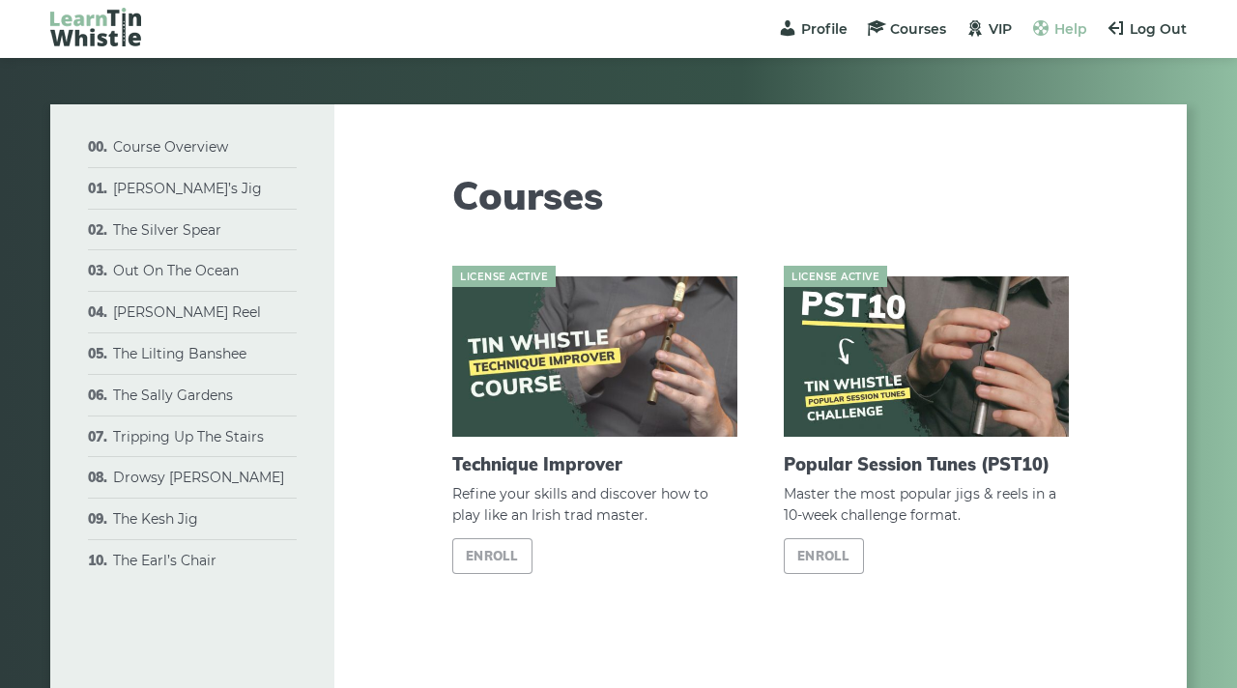
click at [1074, 29] on span "Help" at bounding box center [1070, 28] width 33 height 17
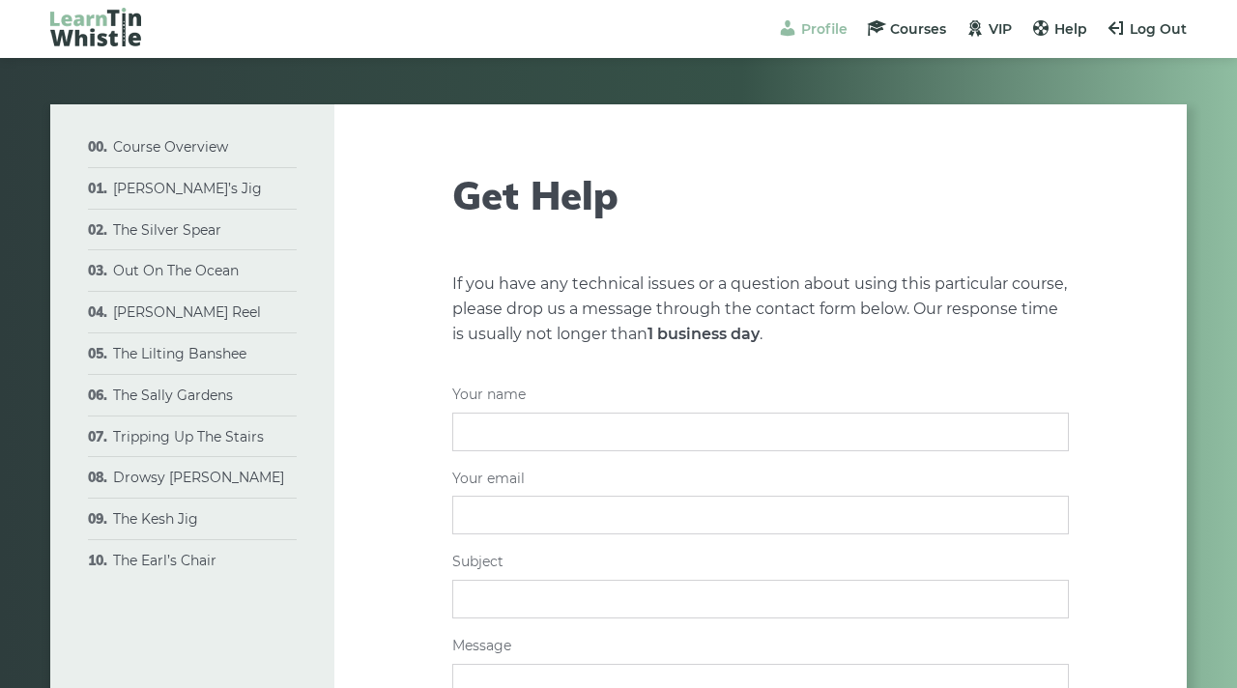
click at [793, 34] on span at bounding box center [787, 27] width 19 height 19
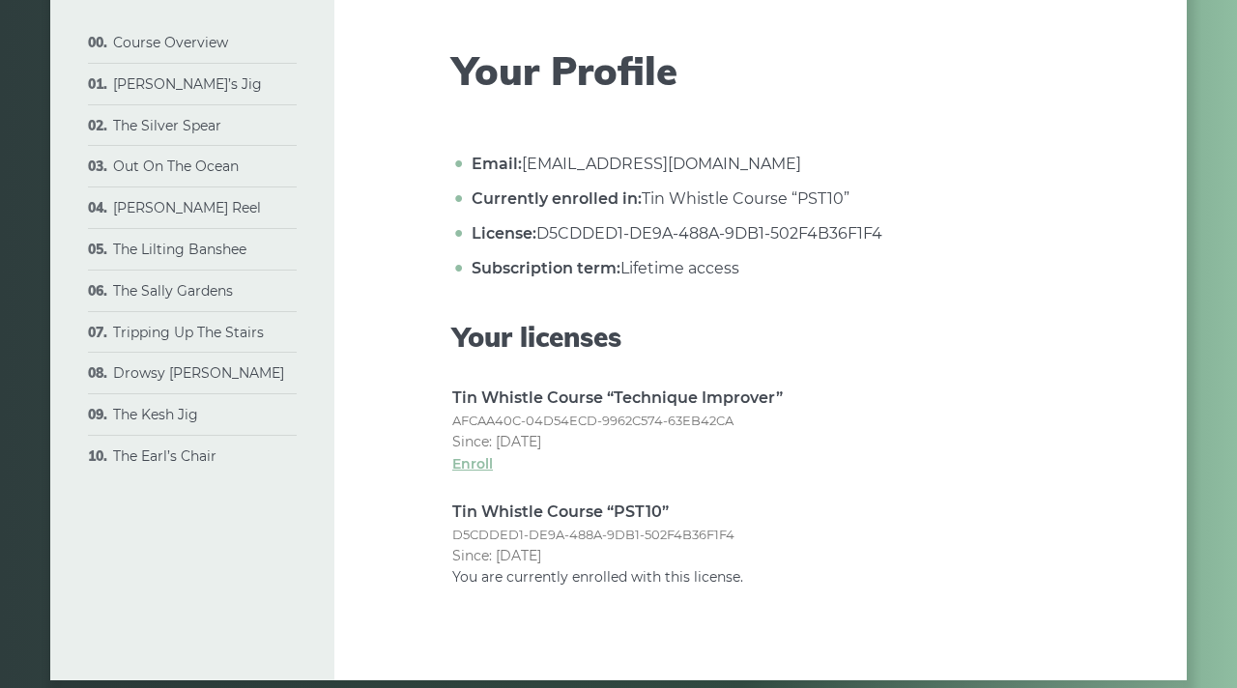
scroll to position [226, 0]
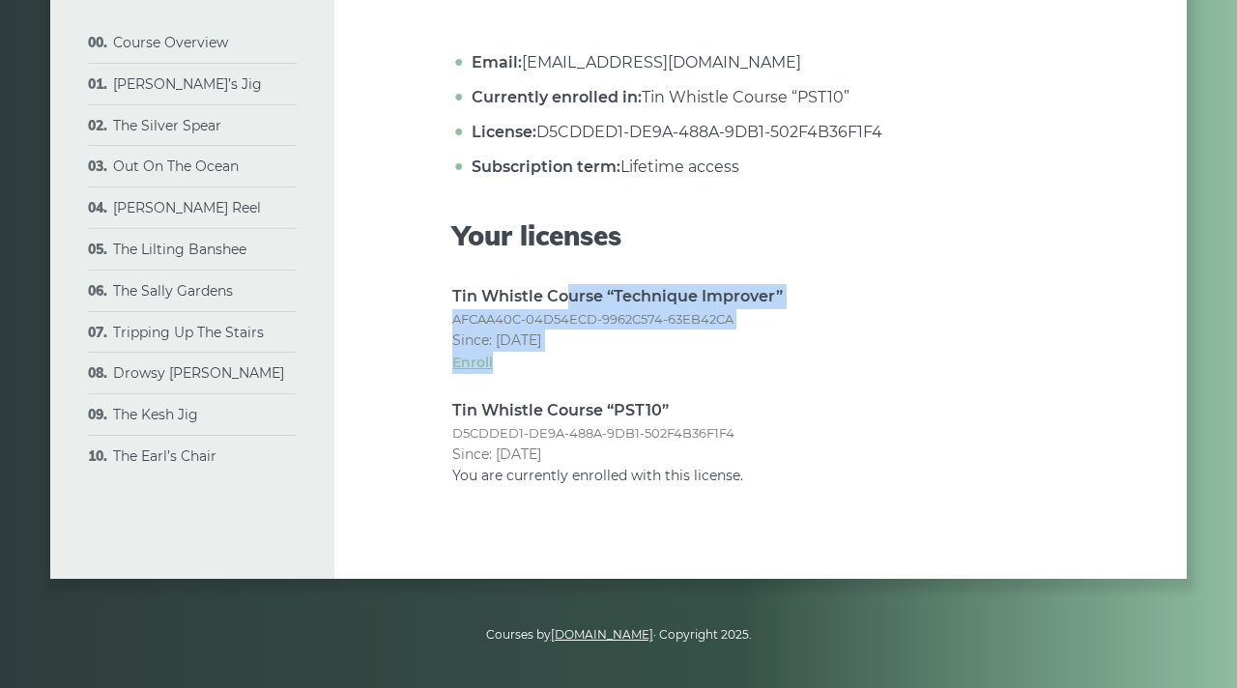
drag, startPoint x: 572, startPoint y: 297, endPoint x: 665, endPoint y: 387, distance: 129.8
click at [666, 387] on ul "Tin Whistle Course “Technique Improver” AFCAA40C-04D54ECD-9962C574-63EB42CA Sin…" at bounding box center [760, 385] width 616 height 203
click at [665, 387] on ul "Tin Whistle Course “Technique Improver” AFCAA40C-04D54ECD-9962C574-63EB42CA Sin…" at bounding box center [760, 385] width 616 height 203
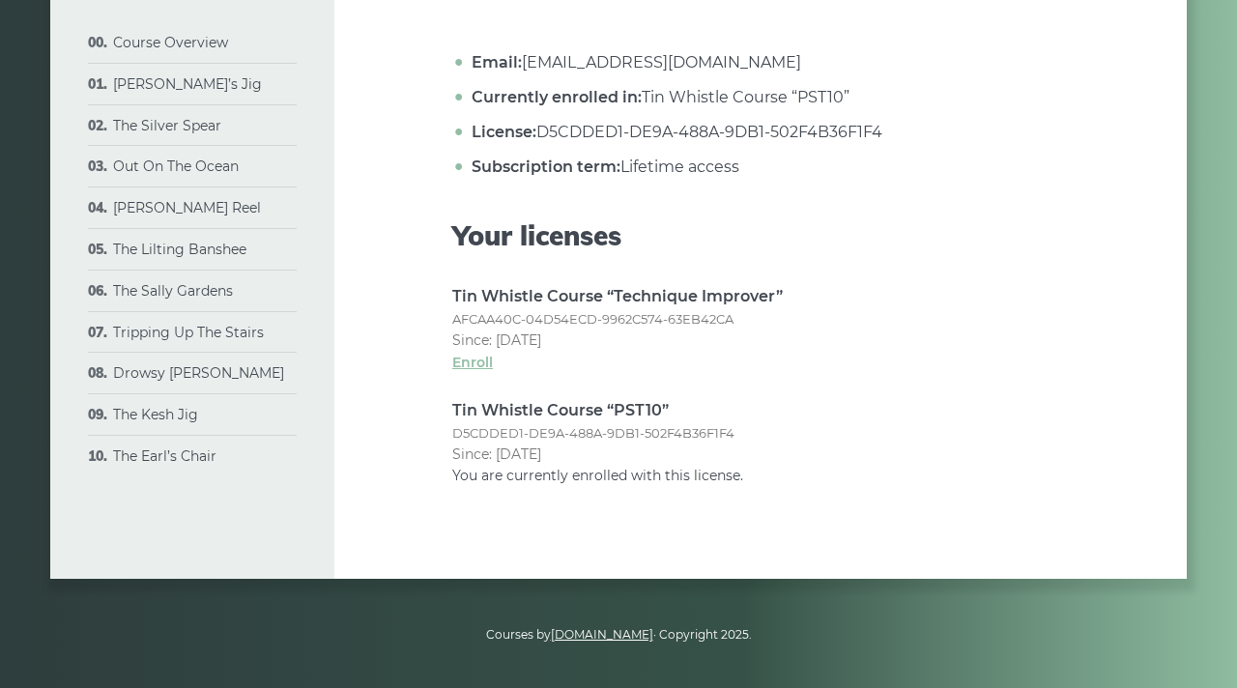
scroll to position [0, 0]
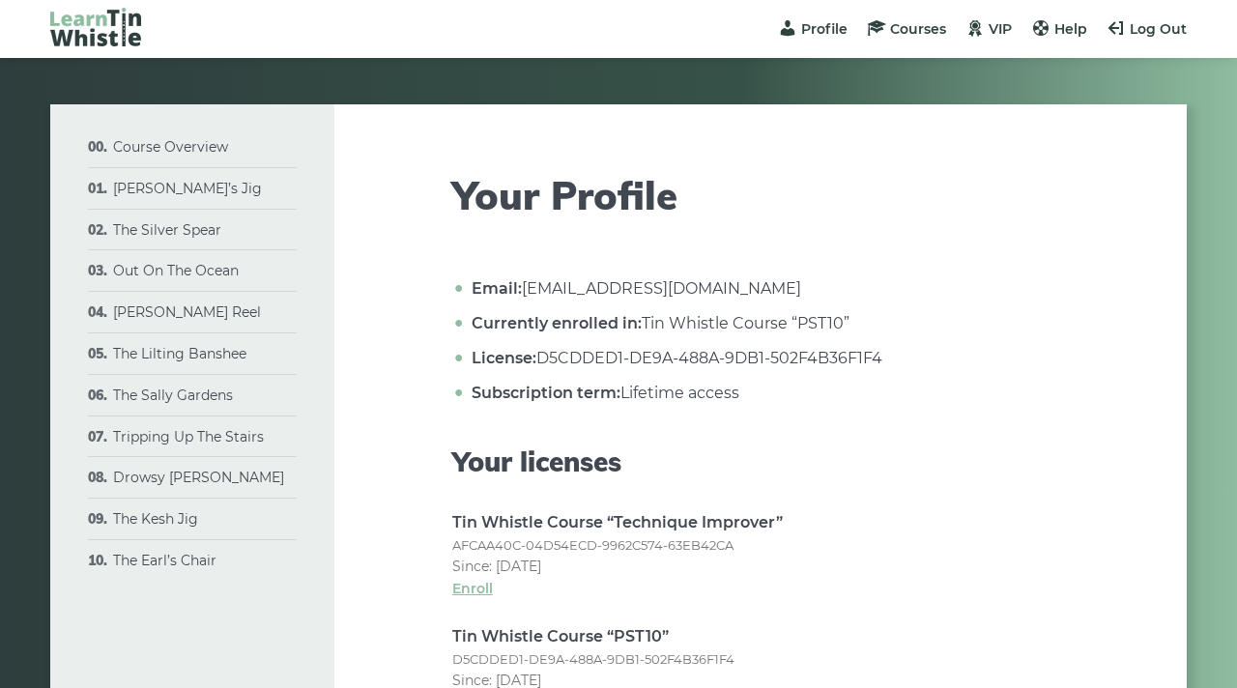
click at [118, 32] on img at bounding box center [95, 27] width 91 height 39
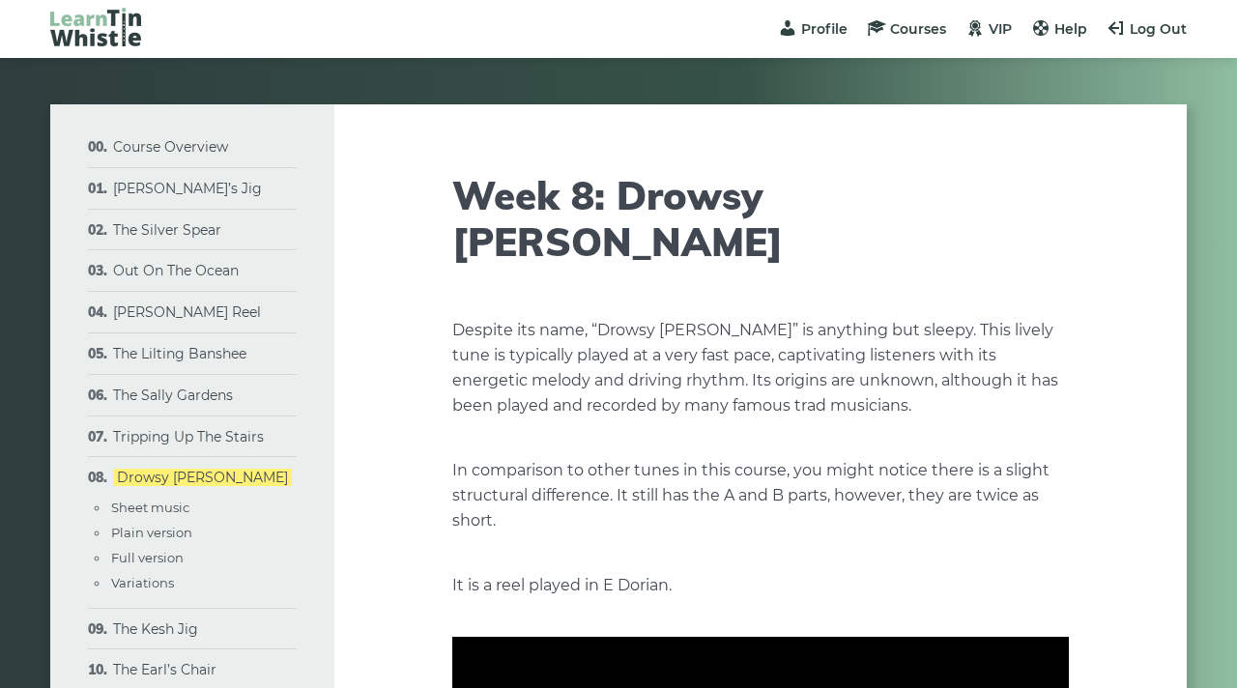
click at [79, 43] on img at bounding box center [95, 27] width 91 height 39
